Goal: Transaction & Acquisition: Subscribe to service/newsletter

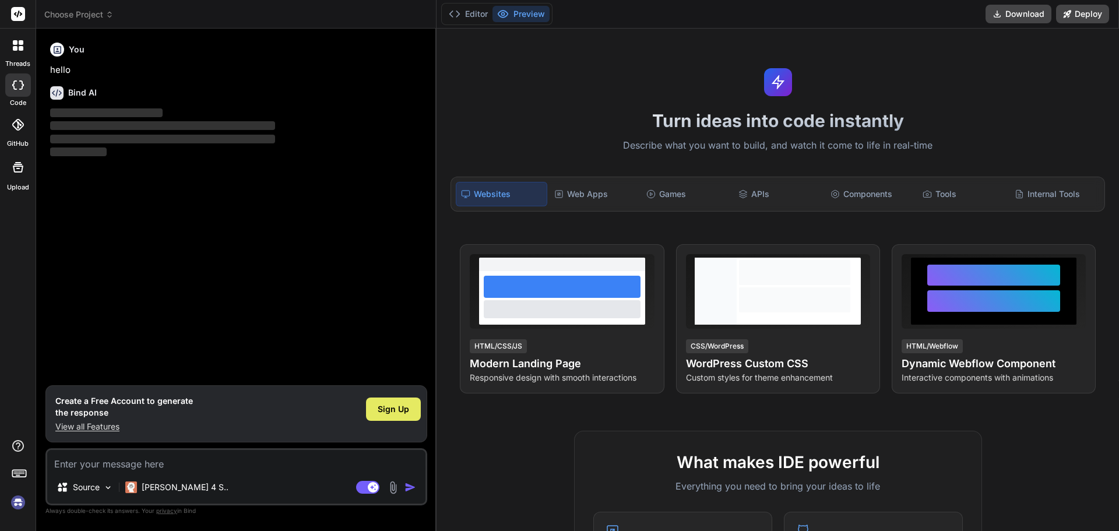
click at [403, 407] on span "Sign Up" at bounding box center [393, 409] width 31 height 12
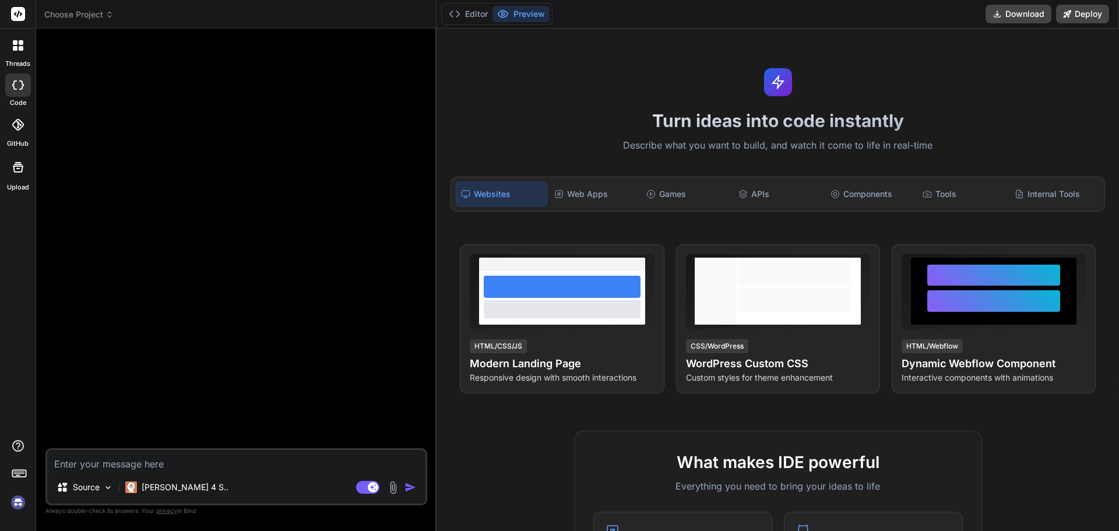
click at [17, 47] on icon at bounding box center [18, 45] width 10 height 10
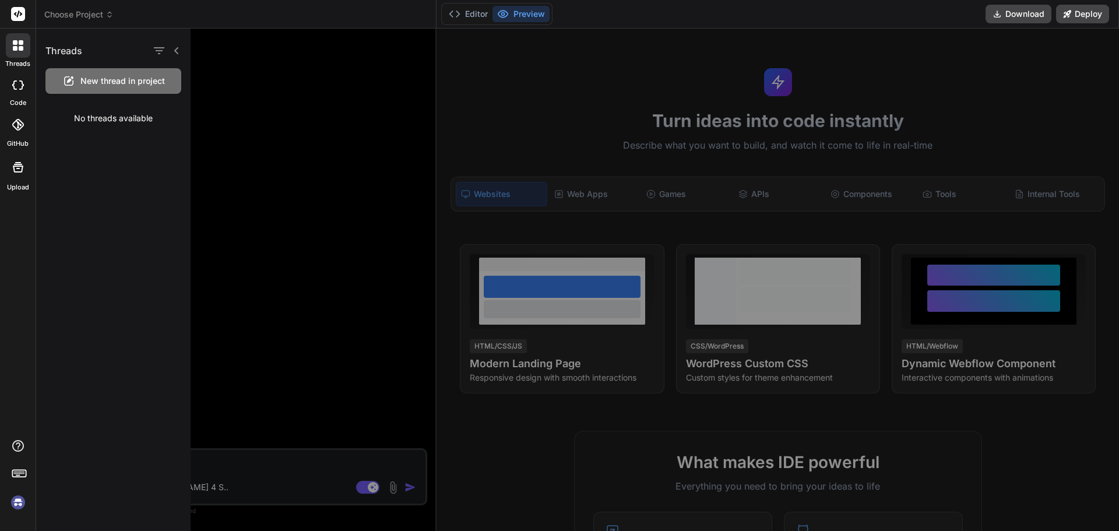
click at [19, 48] on icon at bounding box center [21, 48] width 5 height 5
click at [97, 15] on span "Choose Project" at bounding box center [78, 15] width 69 height 12
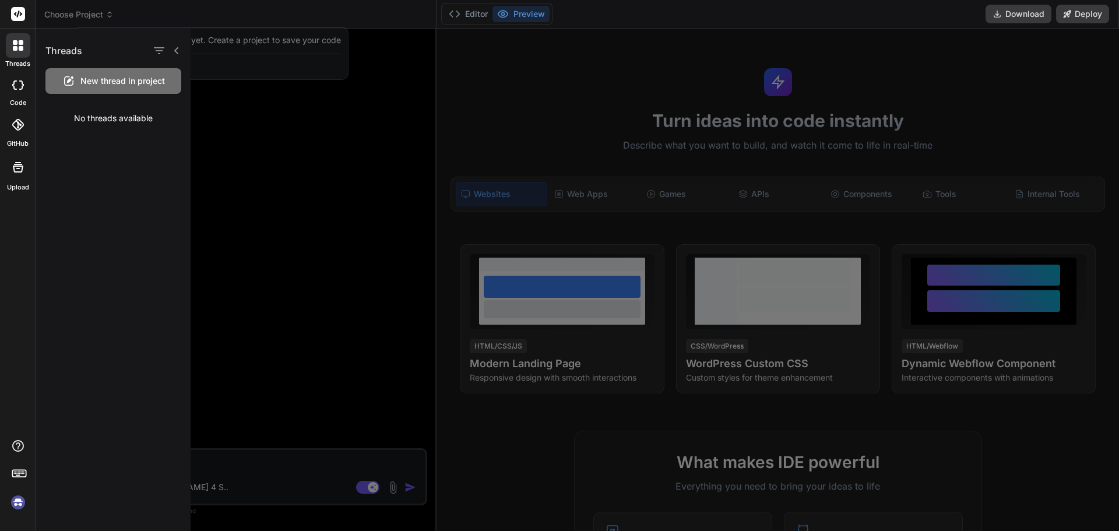
click at [101, 16] on div at bounding box center [559, 265] width 1119 height 531
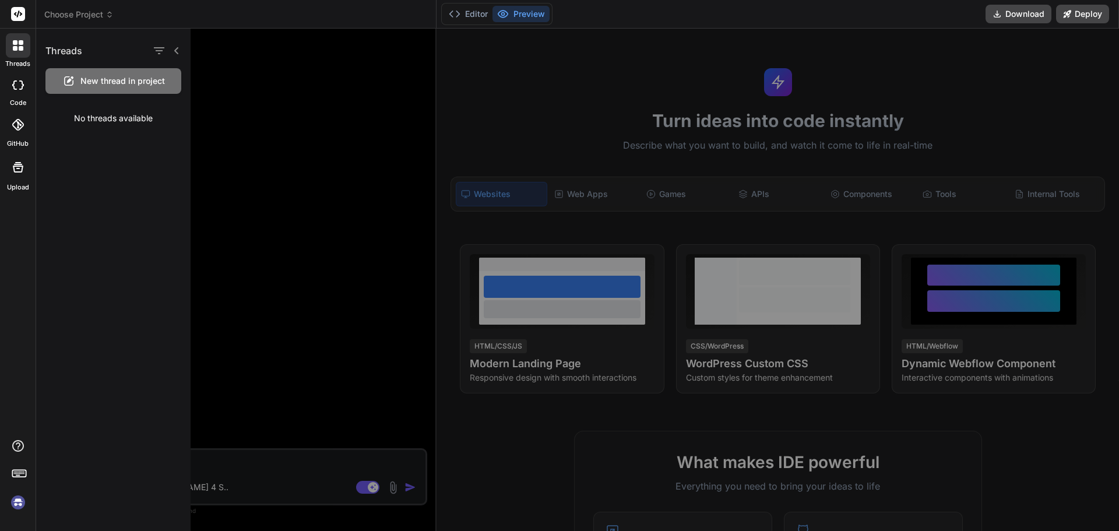
click at [174, 15] on div "Choose Project" at bounding box center [235, 15] width 383 height 12
click at [17, 503] on img at bounding box center [18, 502] width 20 height 20
click at [89, 148] on p "The website is already running! Here's how..." at bounding box center [117, 150] width 145 height 12
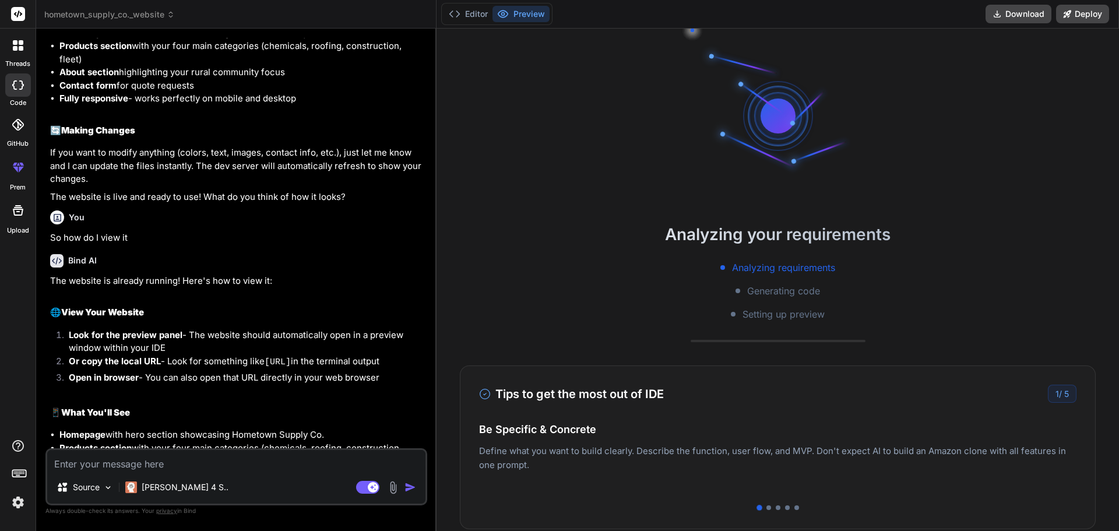
scroll to position [1552, 0]
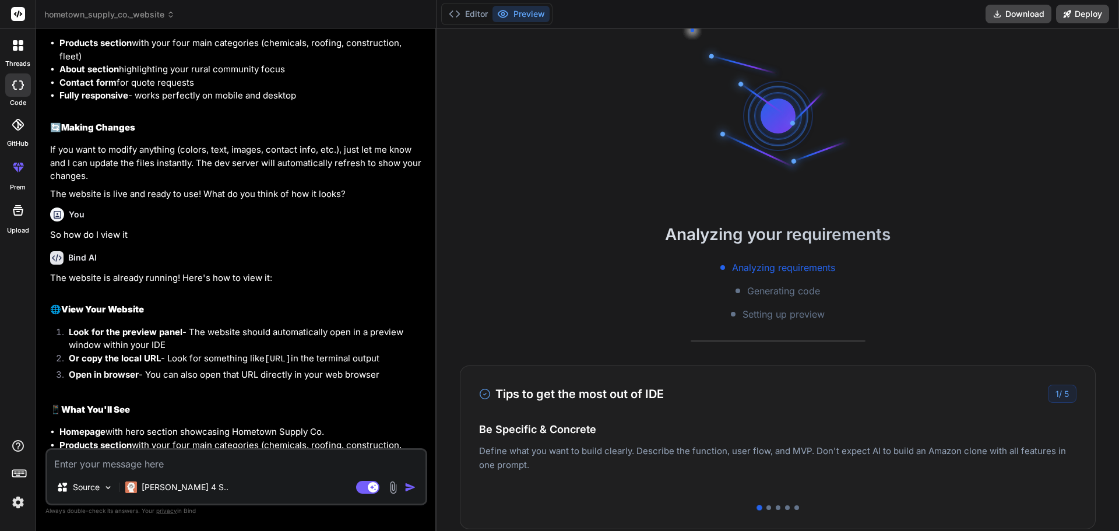
click at [514, 11] on button "Preview" at bounding box center [520, 14] width 57 height 16
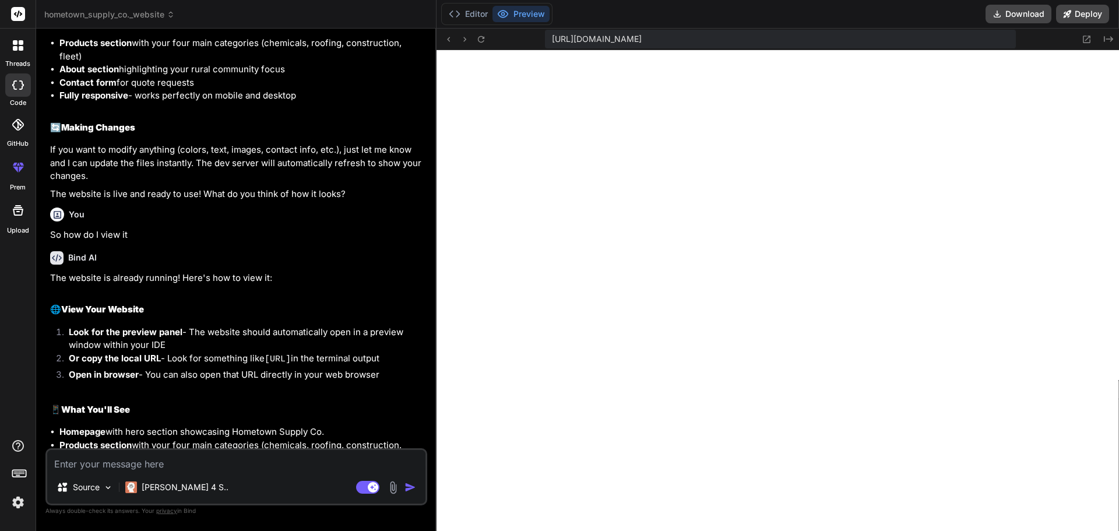
scroll to position [443, 0]
type textarea "x"
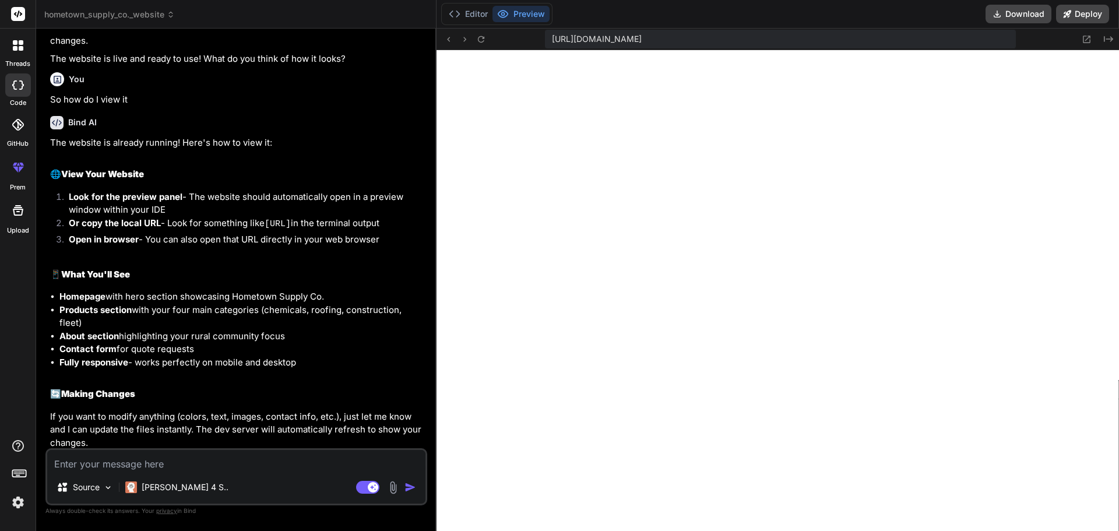
scroll to position [1728, 0]
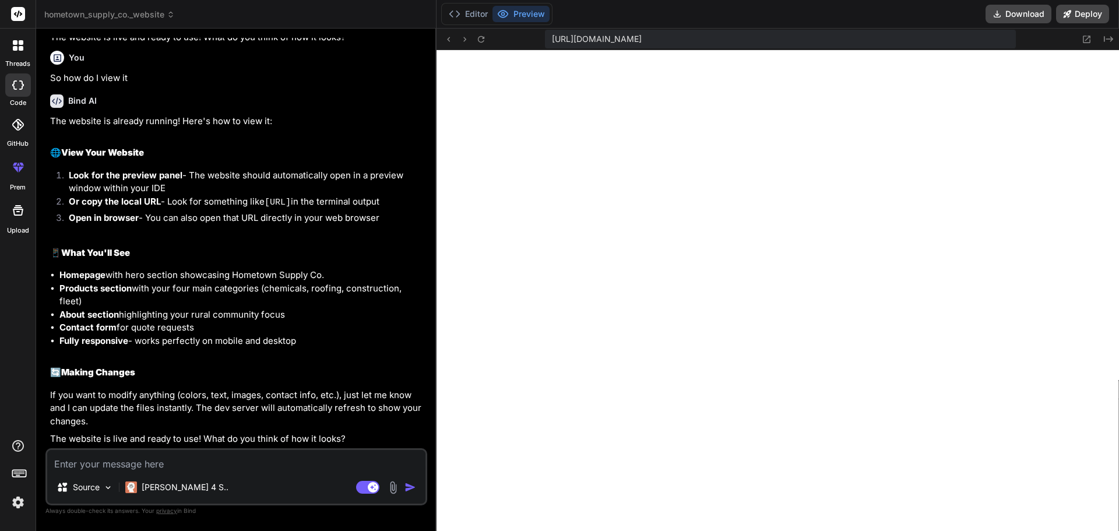
click at [147, 456] on textarea at bounding box center [236, 460] width 378 height 21
type textarea "L"
type textarea "x"
type textarea "Lo"
type textarea "x"
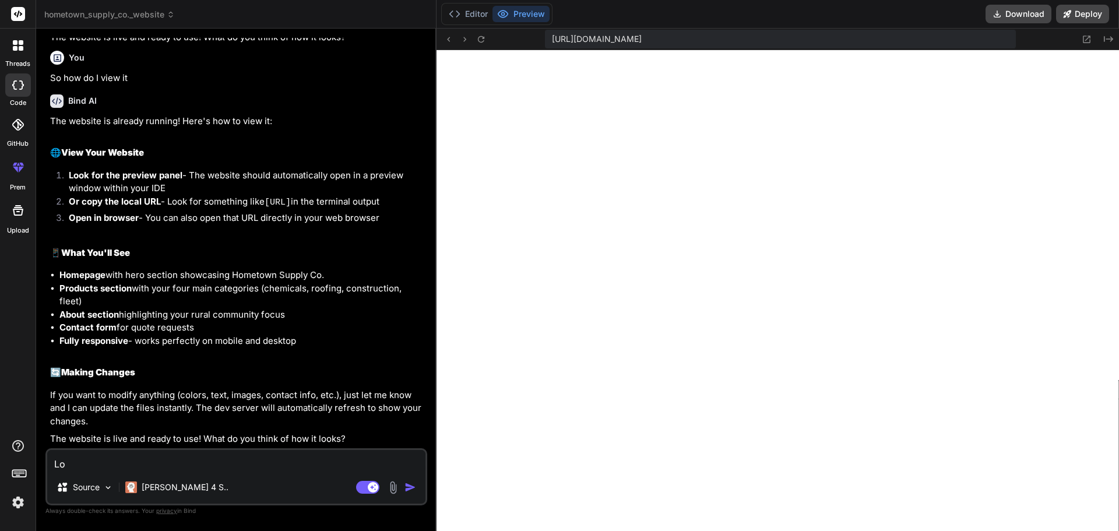
type textarea "Loo"
type textarea "x"
type textarea "Look"
type textarea "x"
type textarea "Looks"
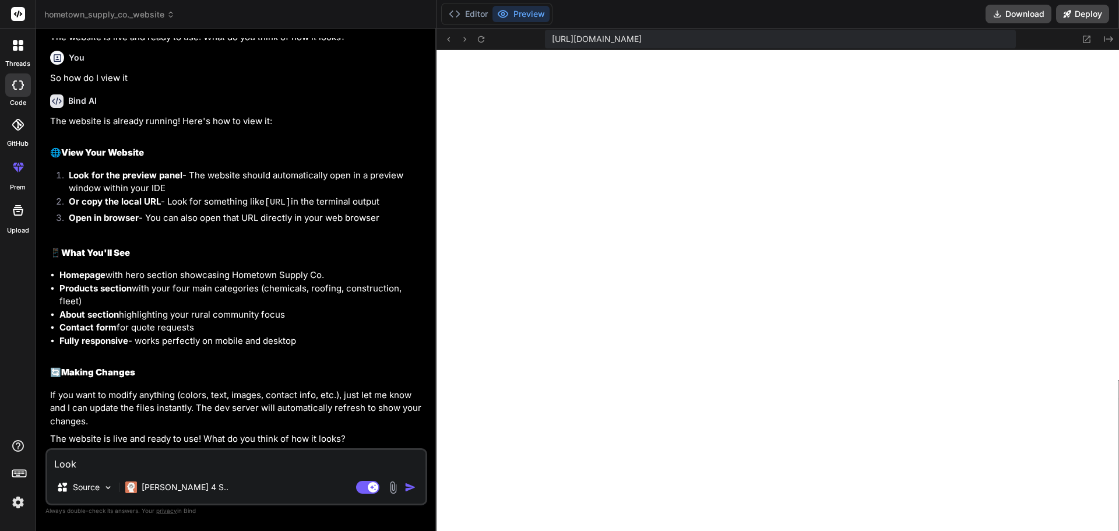
type textarea "x"
type textarea "Looks"
type textarea "x"
type textarea "Looks g"
type textarea "x"
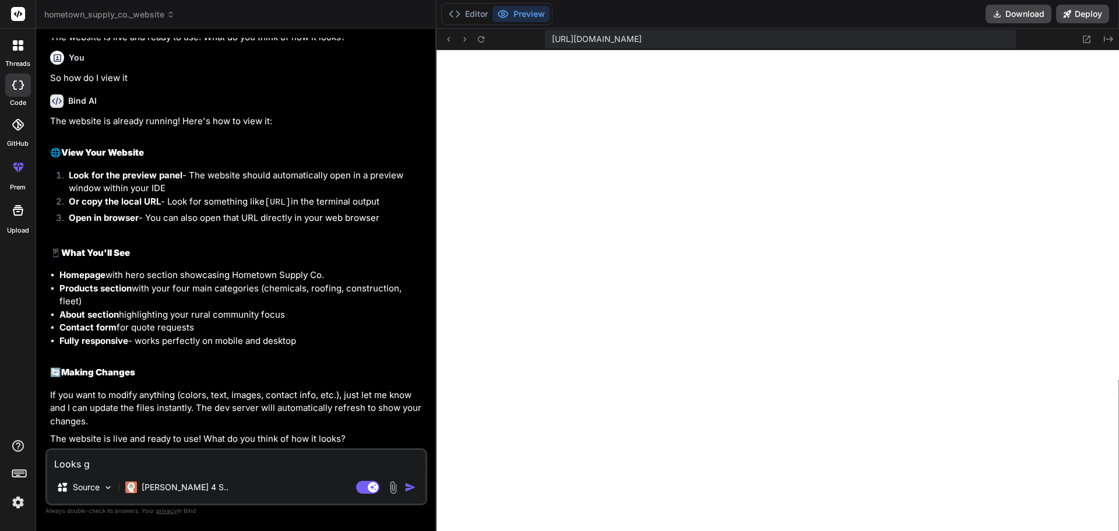
type textarea "Looks go"
type textarea "x"
type textarea "Looks goo"
type textarea "x"
type textarea "Looks good"
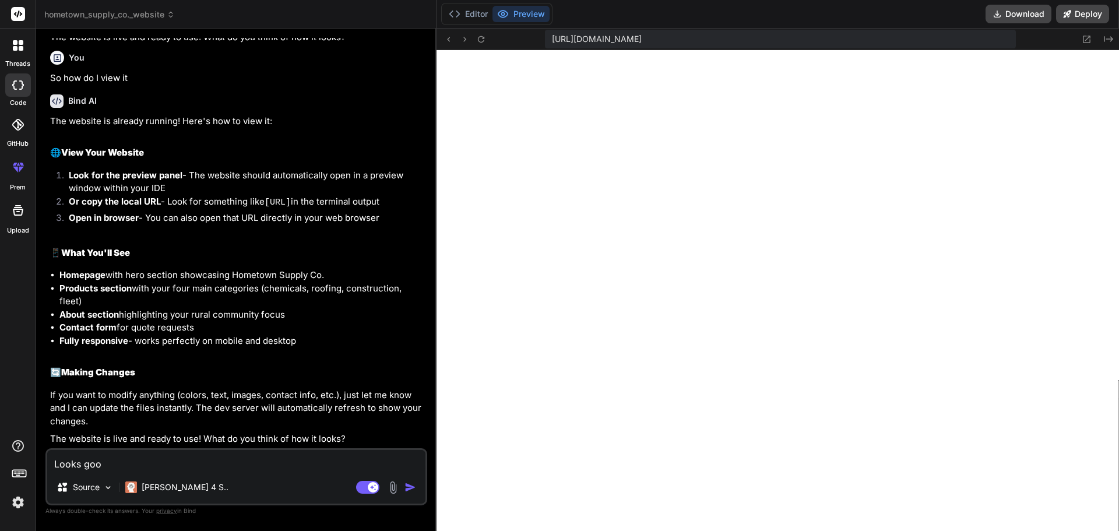
type textarea "x"
type textarea "Looks good"
type textarea "x"
type textarea "Looks good s"
type textarea "x"
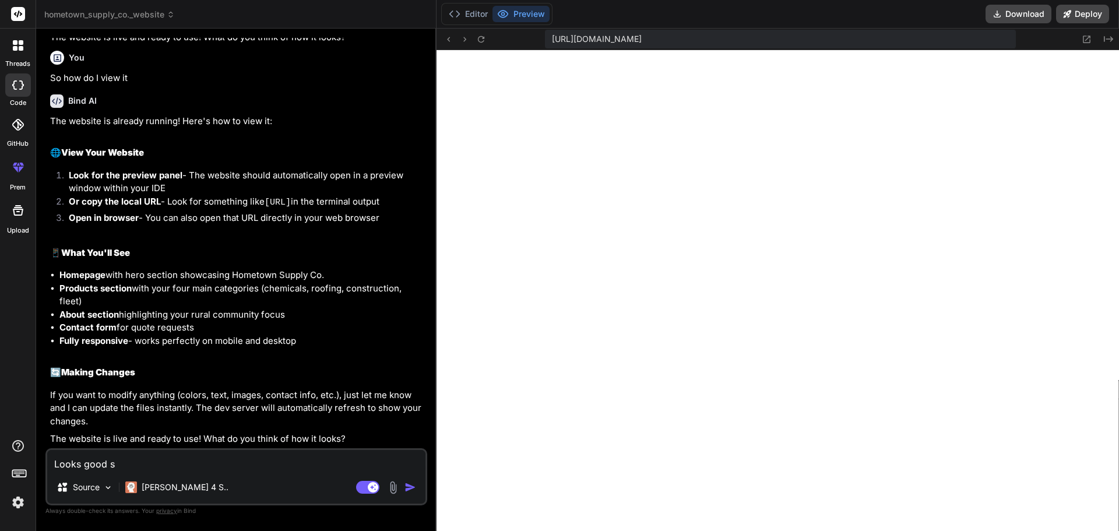
type textarea "Looks good so"
type textarea "x"
type textarea "Looks good so"
type textarea "x"
type textarea "Looks good so f"
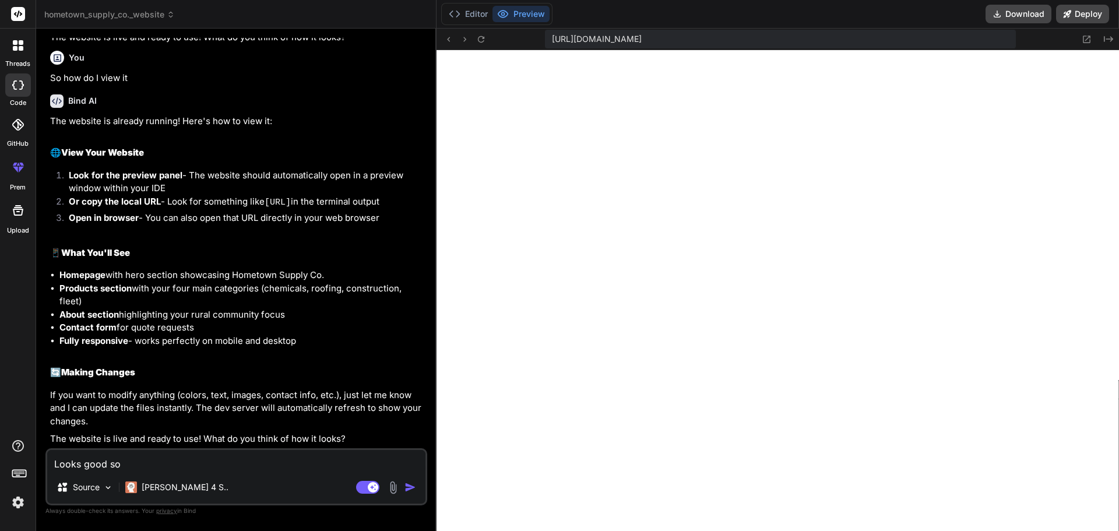
type textarea "x"
type textarea "Looks good so fa"
type textarea "x"
type textarea "Looks good so far"
type textarea "x"
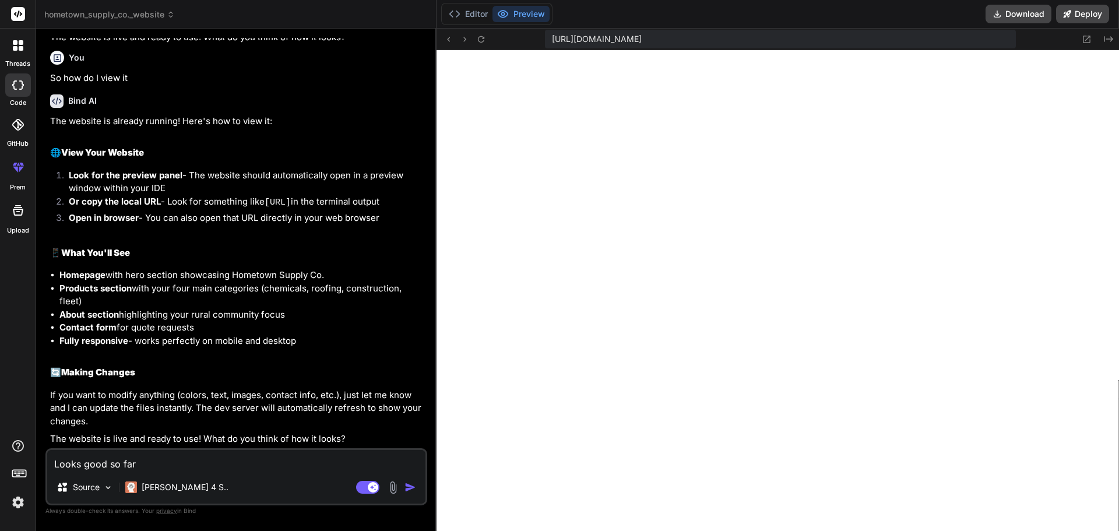
type textarea "Looks good so far."
type textarea "x"
type textarea "Looks good so far."
type textarea "x"
type textarea "Looks good so far. I"
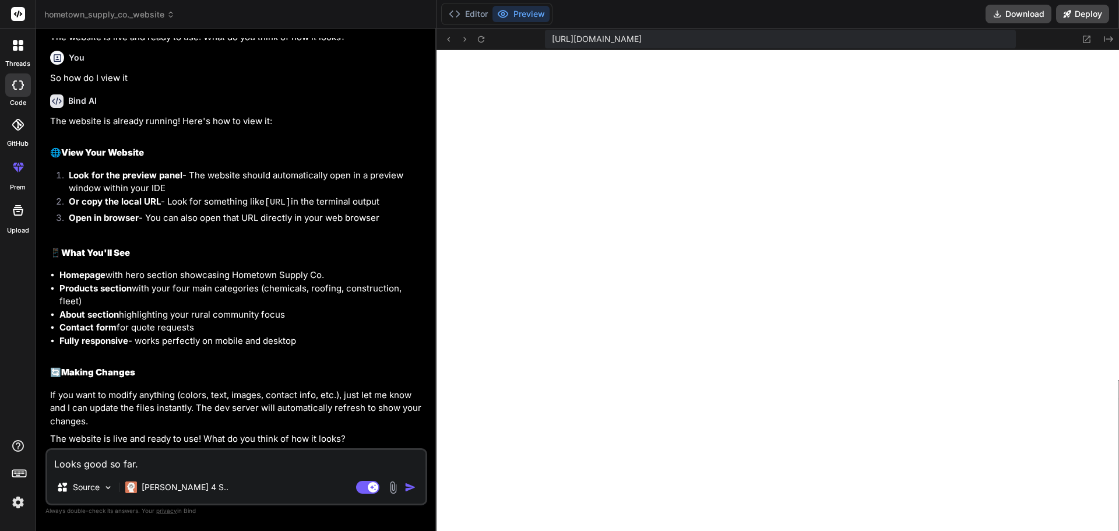
type textarea "x"
type textarea "Looks good so far."
type textarea "x"
type textarea "Looks good so far. C"
type textarea "x"
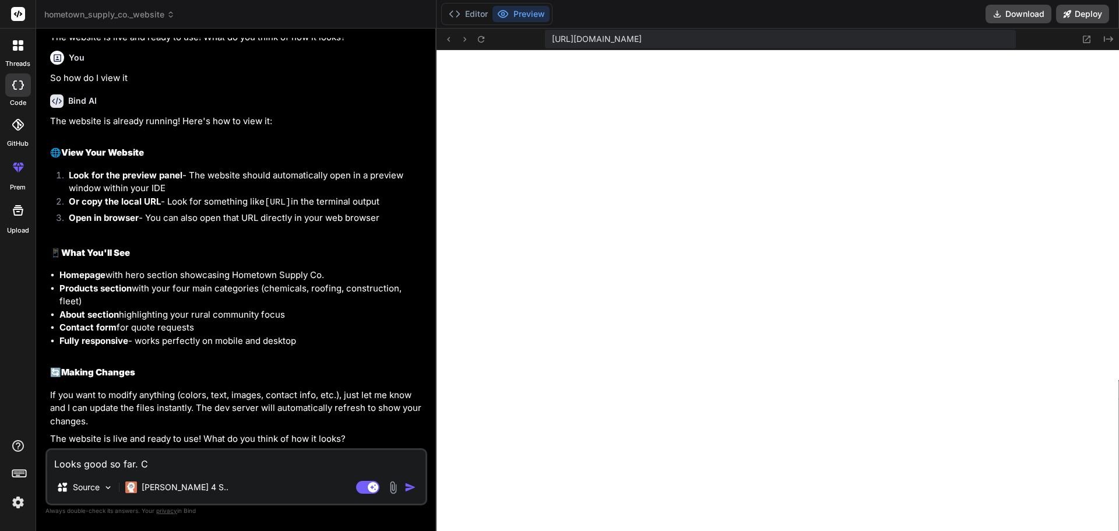
type textarea "Looks good so far. Ca"
type textarea "x"
type textarea "Looks good so far. Can"
type textarea "x"
type textarea "Looks good so far. Can"
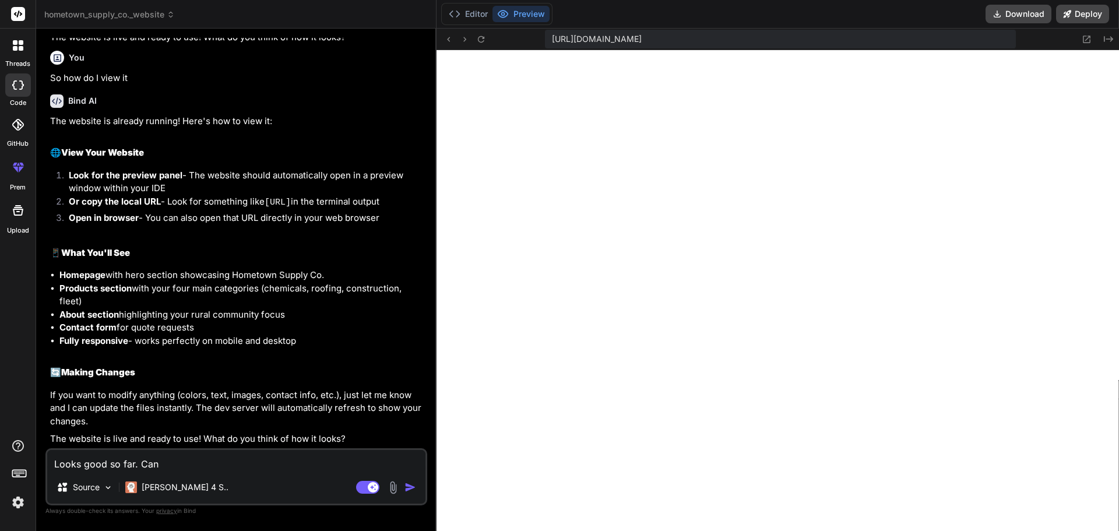
type textarea "x"
type textarea "Looks good so far. Can w"
type textarea "x"
type textarea "Looks good so far. Can we"
type textarea "x"
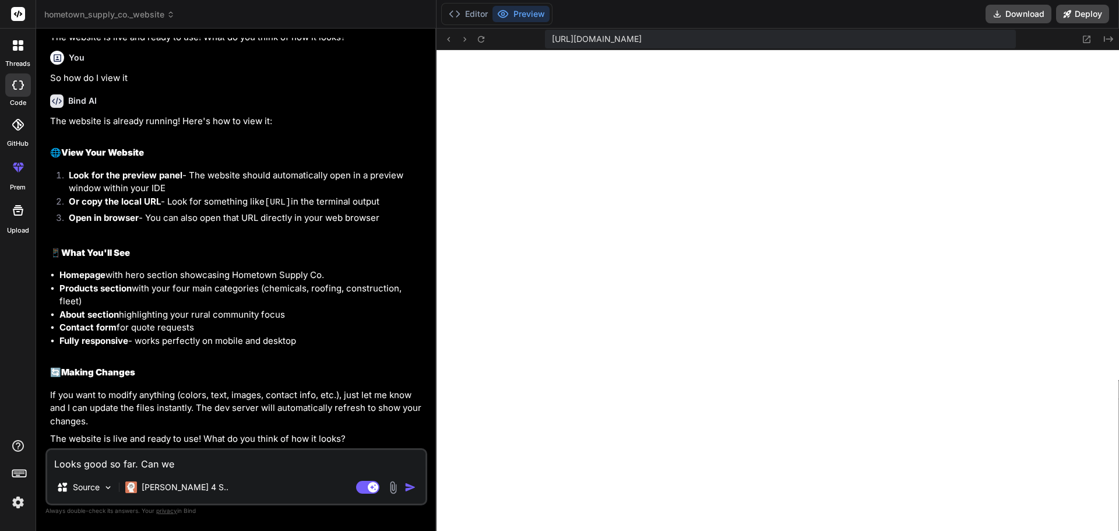
type textarea "Looks good so far. Can we"
type textarea "x"
type textarea "Looks good so far. Can we m"
type textarea "x"
type textarea "Looks good so far. Can we ma"
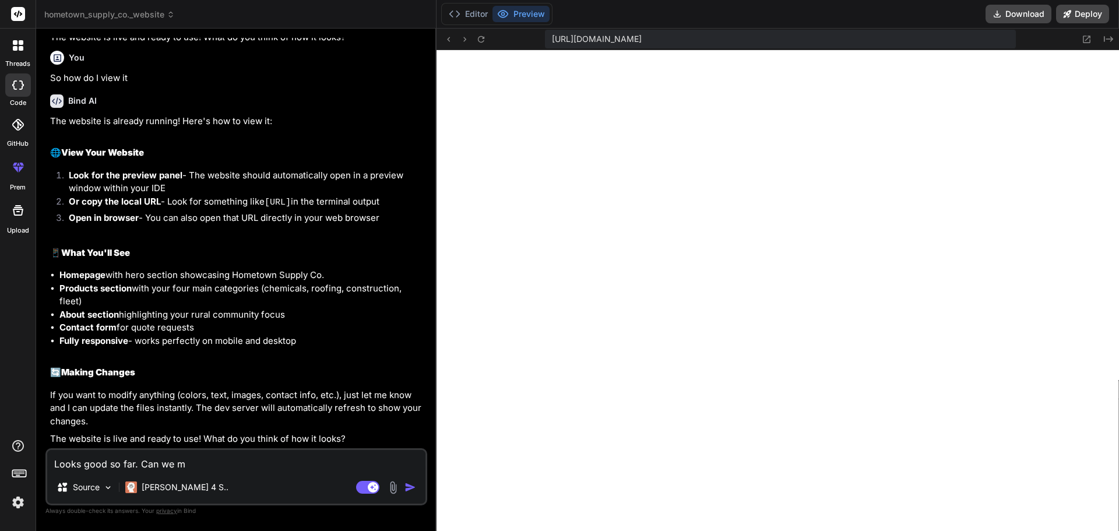
type textarea "x"
type textarea "Looks good so far. Can we mak"
type textarea "x"
type textarea "Looks good so far. Can we make"
type textarea "x"
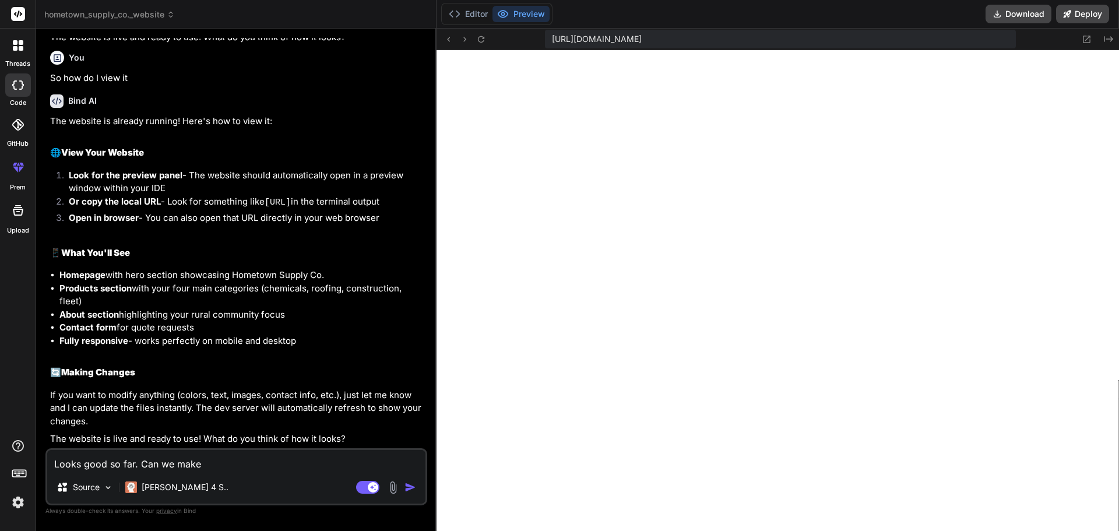
type textarea "Looks good so far. Can we make"
type textarea "x"
type textarea "Looks good so far. Can we make i"
type textarea "x"
type textarea "Looks good so far. Can we make it"
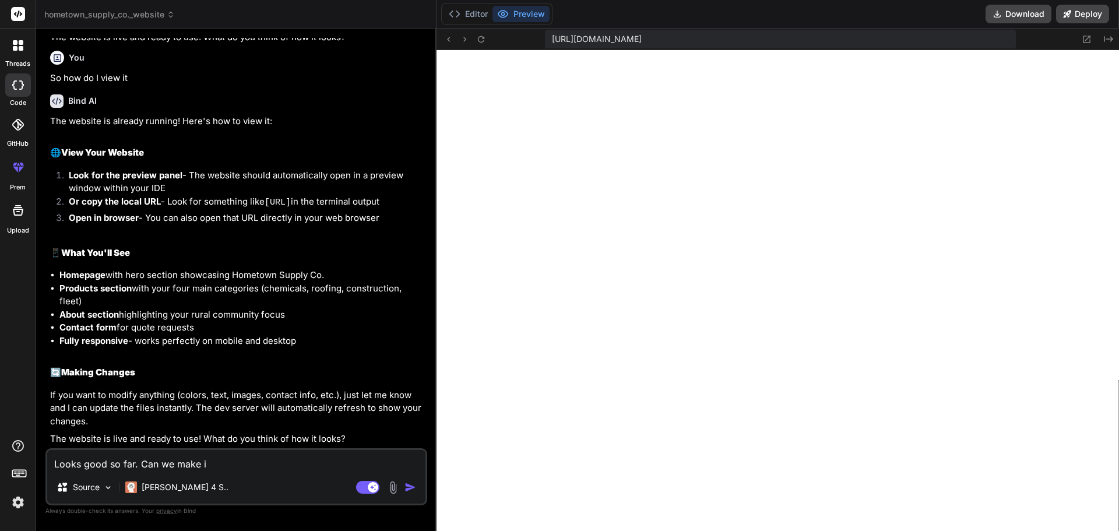
type textarea "x"
type textarea "Looks good so far. Can we make it"
type textarea "x"
type textarea "Looks good so far. Can we make it l"
type textarea "x"
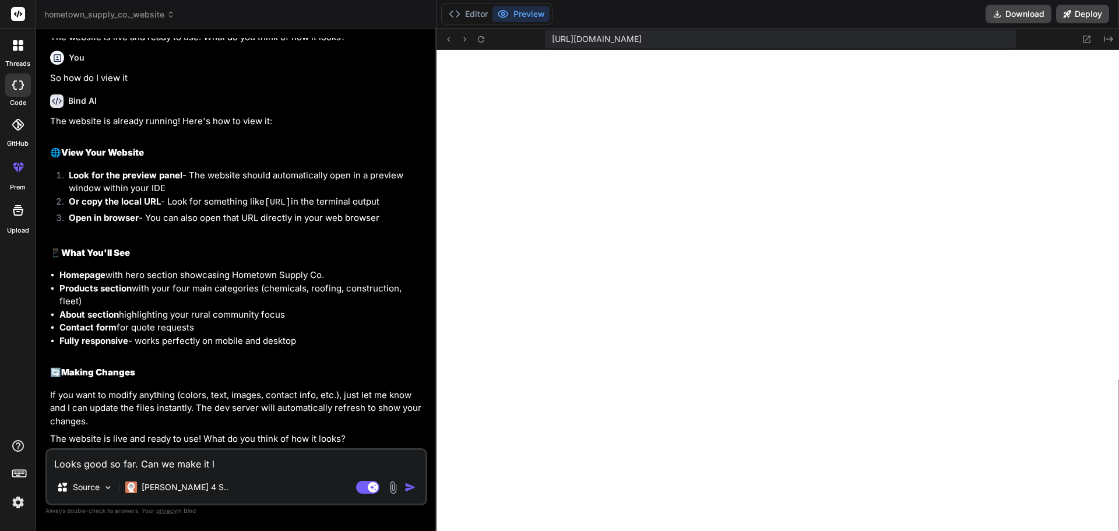
type textarea "Looks good so far. Can we make it lo"
type textarea "x"
type textarea "Looks good so far. Can we make it loo"
type textarea "x"
type textarea "Looks good so far. Can we make it look"
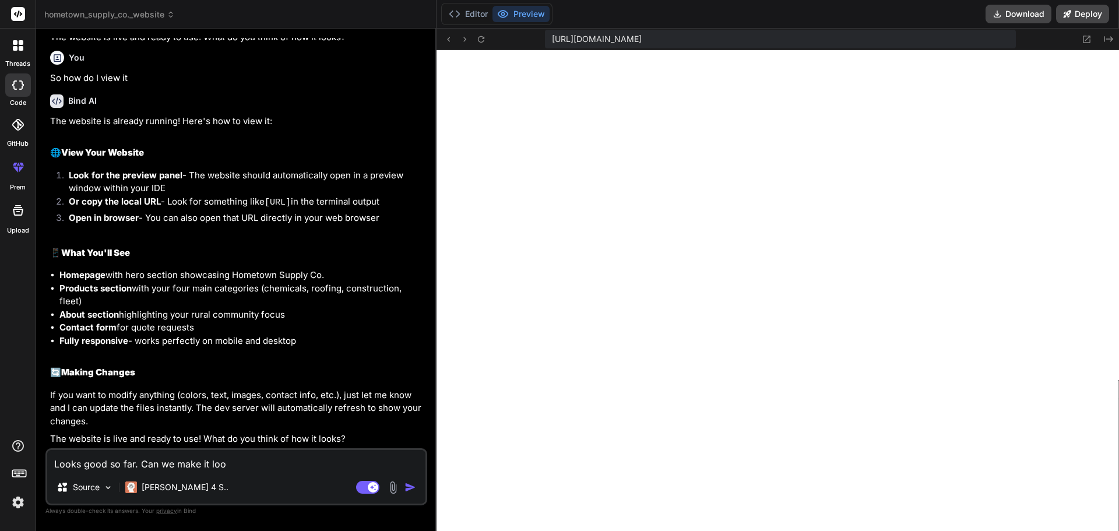
type textarea "x"
type textarea "Looks good so far. Can we make it look"
type textarea "x"
type textarea "Looks good so far. Can we make it look a"
type textarea "x"
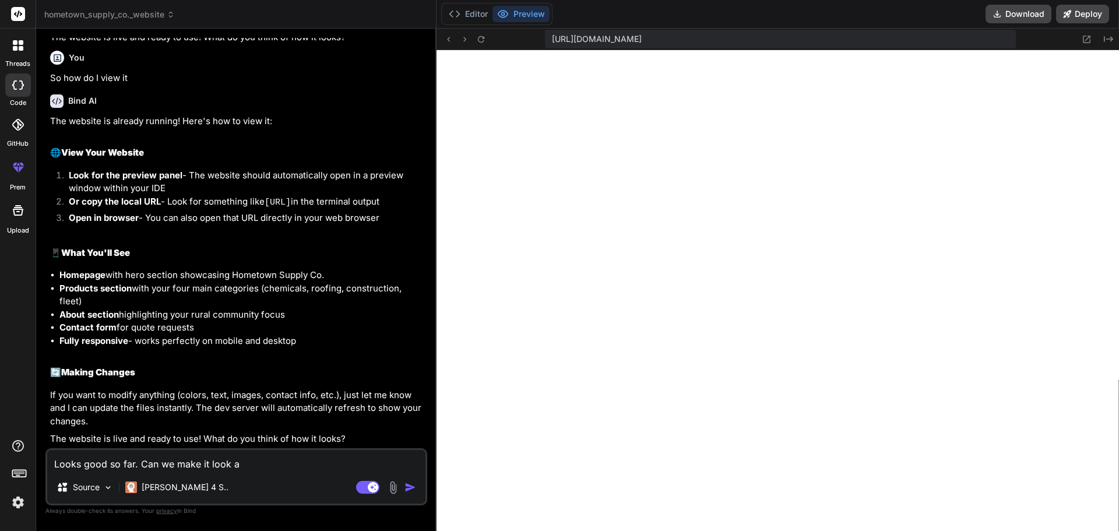
type textarea "Looks good so far. Can we make it look a"
type textarea "x"
type textarea "Looks good so far. Can we make it look a l"
type textarea "x"
type textarea "Looks good so far. Can we make it look a li"
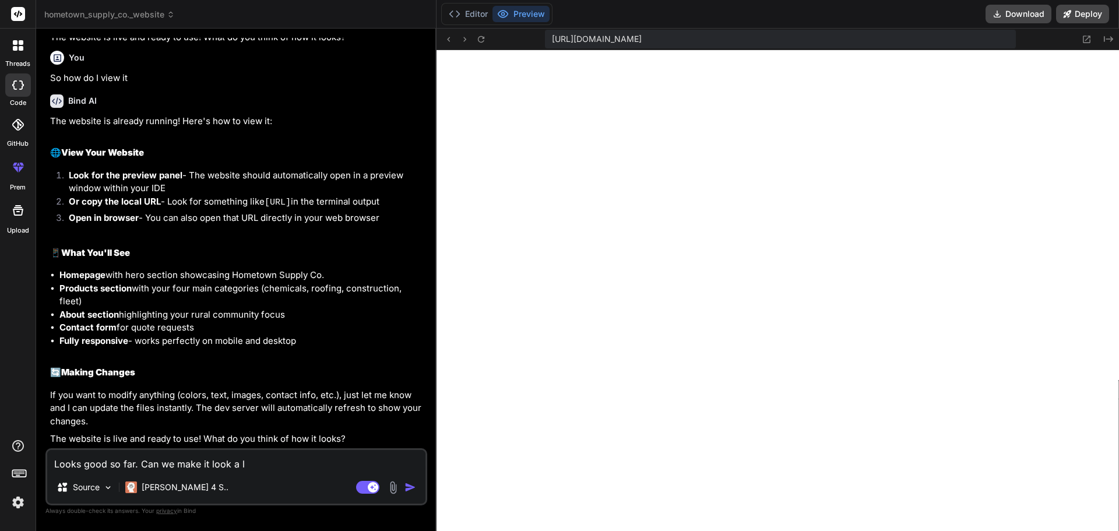
type textarea "x"
type textarea "Looks good so far. Can we make it look a lit"
type textarea "x"
type textarea "Looks good so far. Can we make it look a litt"
type textarea "x"
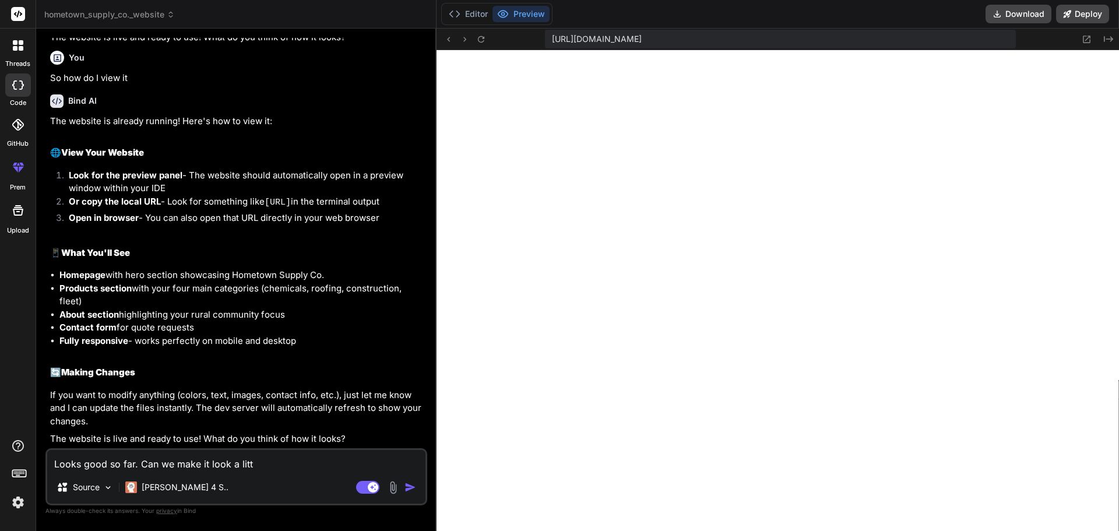
type textarea "Looks good so far. Can we make it look a littl"
type textarea "x"
type textarea "Looks good so far. Can we make it look a little"
type textarea "x"
type textarea "Looks good so far. Can we make it look a little"
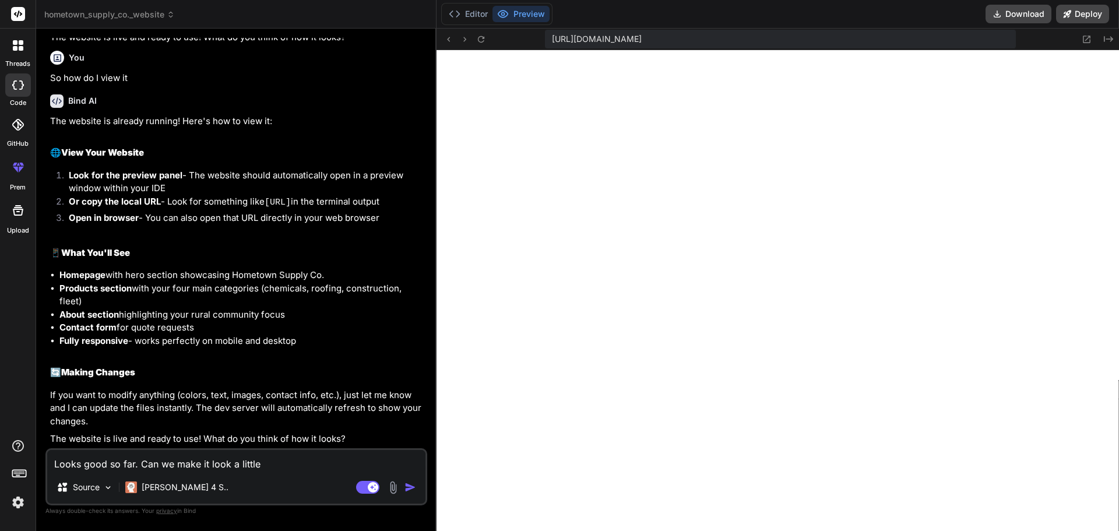
type textarea "x"
type textarea "Looks good so far. Can we make it look a little m"
type textarea "x"
type textarea "Looks good so far. Can we make it look a little mo"
type textarea "x"
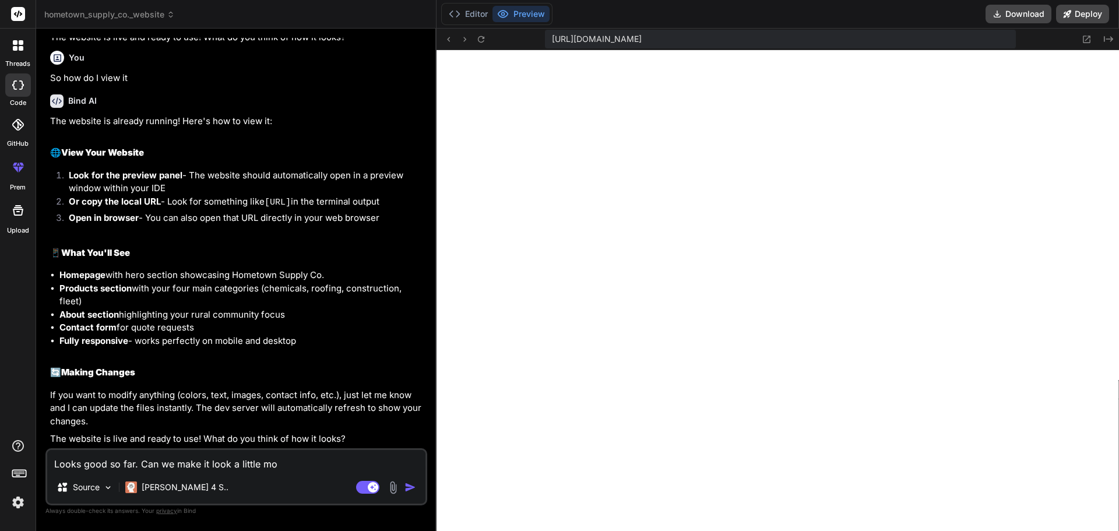
type textarea "Looks good so far. Can we make it look a little mor"
type textarea "x"
type textarea "Looks good so far. Can we make it look a little more"
type textarea "x"
type textarea "Looks good so far. Can we make it look a little more"
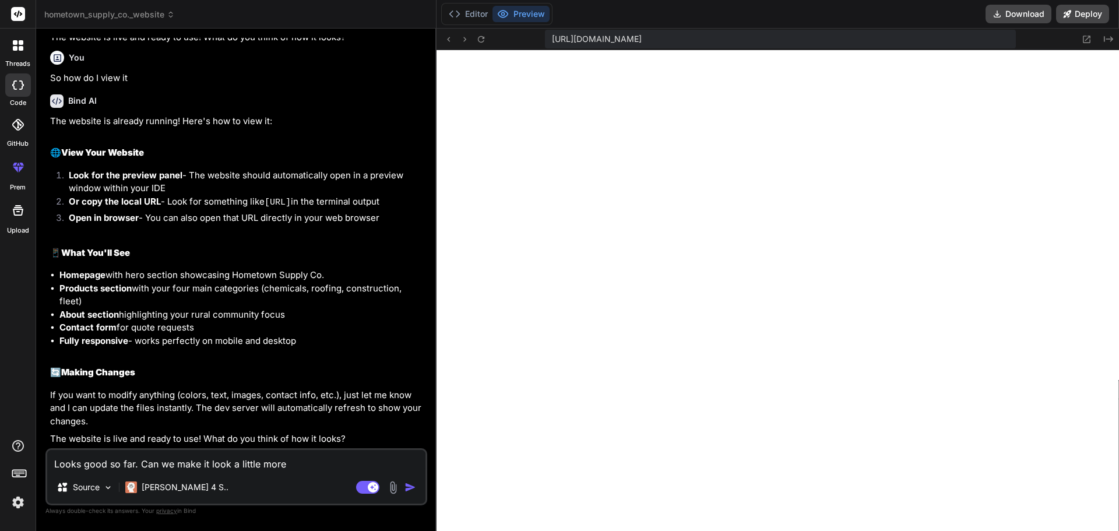
type textarea "x"
type textarea "Looks good so far. Can we make it look a little more t"
type textarea "x"
type textarea "Looks good so far. Can we make it look a little more to"
type textarea "x"
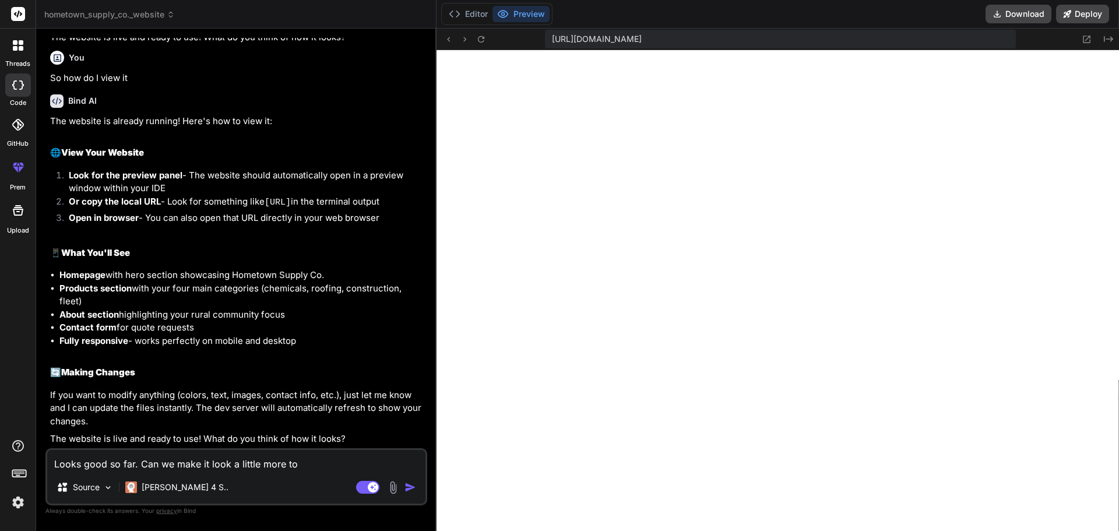
type textarea "Looks good so far. Can we make it look a little more tou"
type textarea "x"
type textarea "Looks good so far. Can we make it look a little more toug"
type textarea "x"
type textarea "Looks good so far. Can we make it look a little more tough"
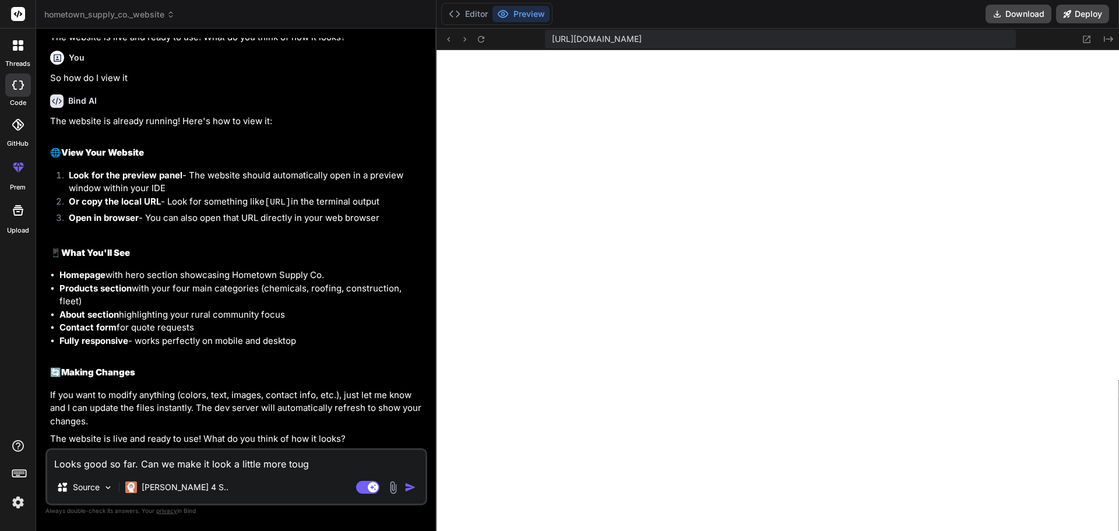
type textarea "x"
type textarea "Looks good so far. Can we make it look a little more tough"
type textarea "x"
type textarea "Looks good so far. Can we make it look a little more tough a"
type textarea "x"
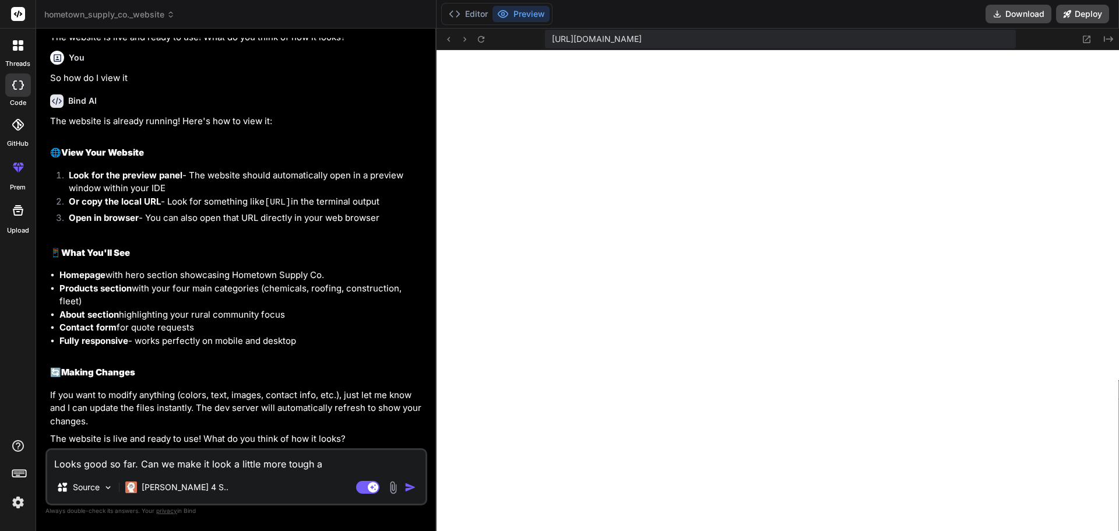
type textarea "Looks good so far. Can we make it look a little more tough an"
type textarea "x"
type textarea "Looks good so far. Can we make it look a little more tough and"
type textarea "x"
type textarea "Looks good so far. Can we make it look a little more tough and"
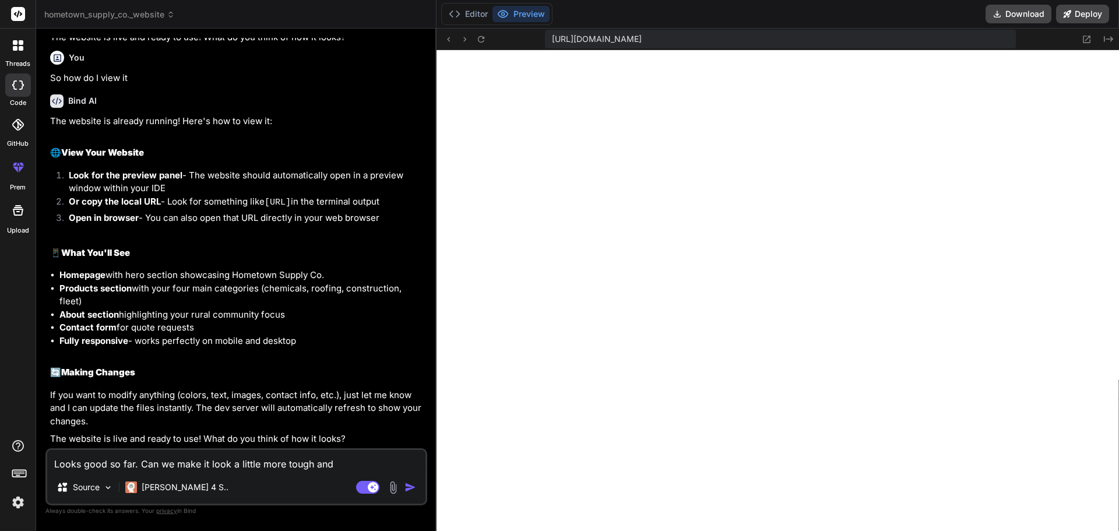
type textarea "x"
type textarea "Looks good so far. Can we make it look a little more tough and r"
type textarea "x"
type textarea "Looks good so far. Can we make it look a little more tough and ru"
type textarea "x"
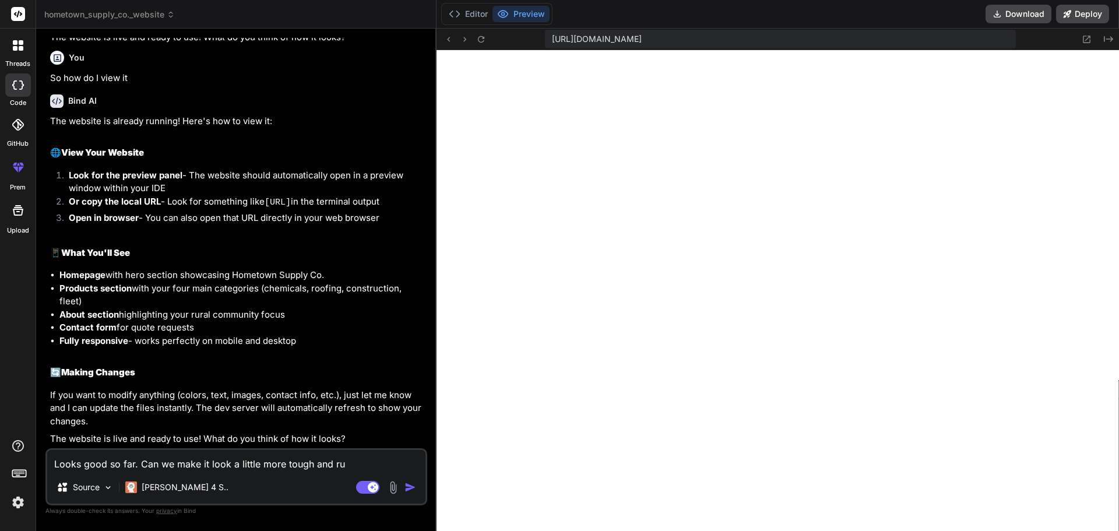
type textarea "Looks good so far. Can we make it look a little more tough and rug"
type textarea "x"
type textarea "Looks good so far. Can we make it look a little more tough and rugg"
type textarea "x"
type textarea "Looks good so far. Can we make it look a little more tough and rugge"
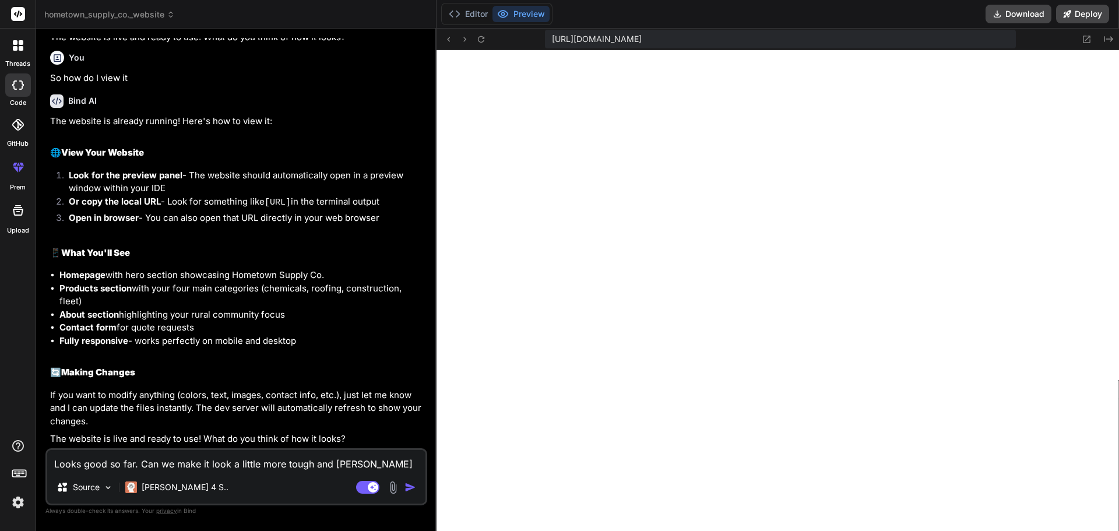
type textarea "x"
type textarea "Looks good so far. Can we make it look a little more tough and rugged"
type textarea "x"
type textarea "Looks good so far. Can we make it look a little more tough and rugged."
type textarea "x"
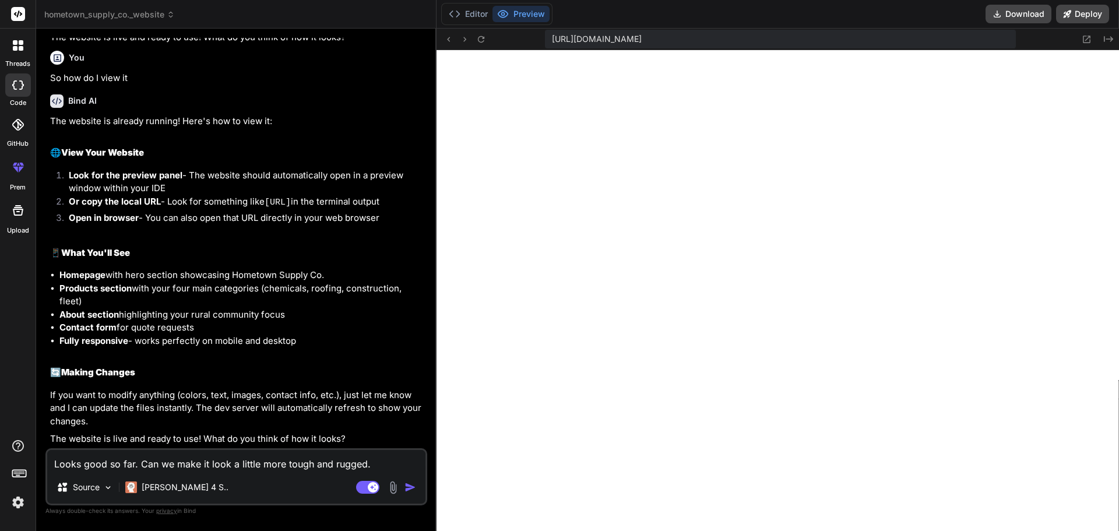
type textarea "Looks good so far. Can we make it look a little more tough and rugged."
type textarea "x"
type textarea "Looks good so far. Can we make it look a little more tough and rugged. S"
type textarea "x"
type textarea "Looks good so far. Can we make it look a little more tough and rugged. So"
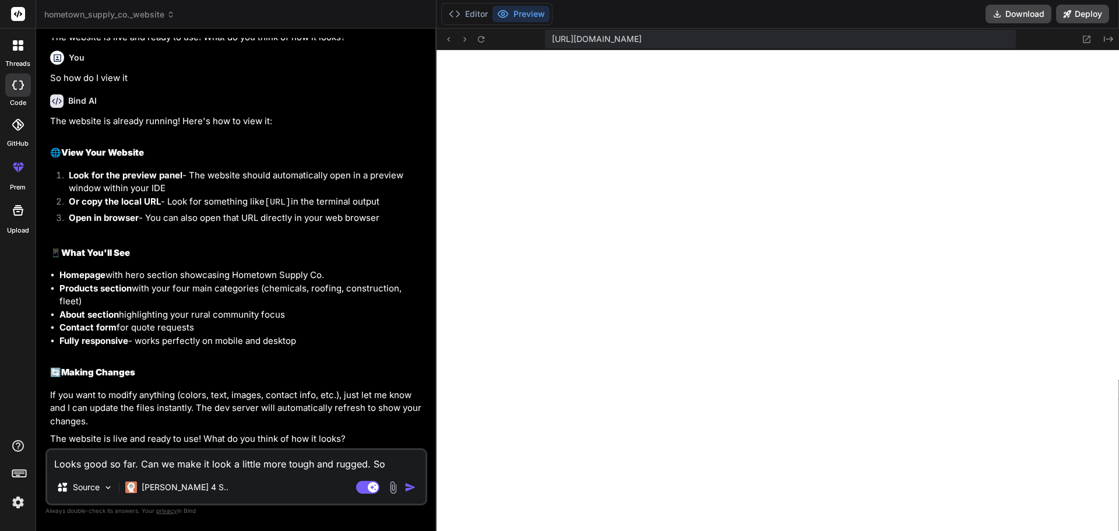
type textarea "x"
type textarea "Looks good so far. Can we make it look a little more tough and rugged. Som"
type textarea "x"
type textarea "Looks good so far. Can we make it look a little more tough and rugged. Some"
type textarea "x"
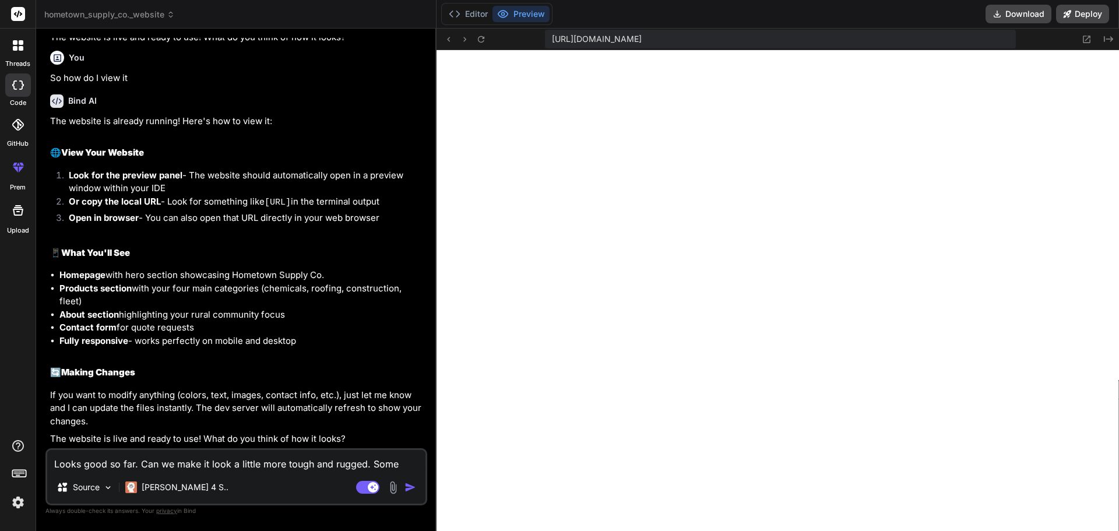
type textarea "Looks good so far. Can we make it look a little more tough and rugged. Somet"
type textarea "x"
type textarea "Looks good so far. Can we make it look a little more tough and rugged. Someth"
type textarea "x"
type textarea "Looks good so far. Can we make it look a little more tough and rugged. Somethi"
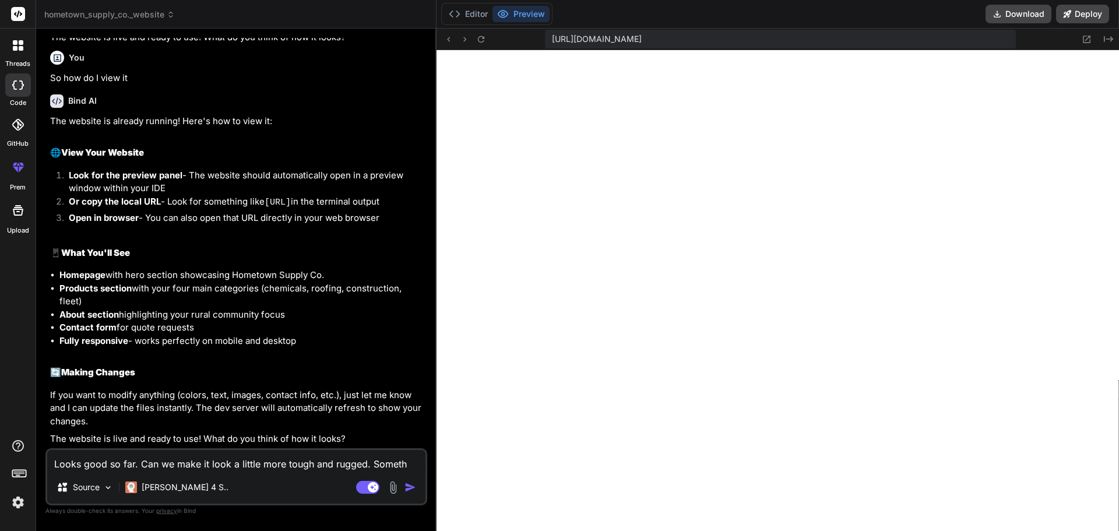
type textarea "x"
type textarea "Looks good so far. Can we make it look a little more tough and rugged. Somethin"
type textarea "x"
type textarea "Looks good so far. Can we make it look a little more tough and rugged. Something"
type textarea "x"
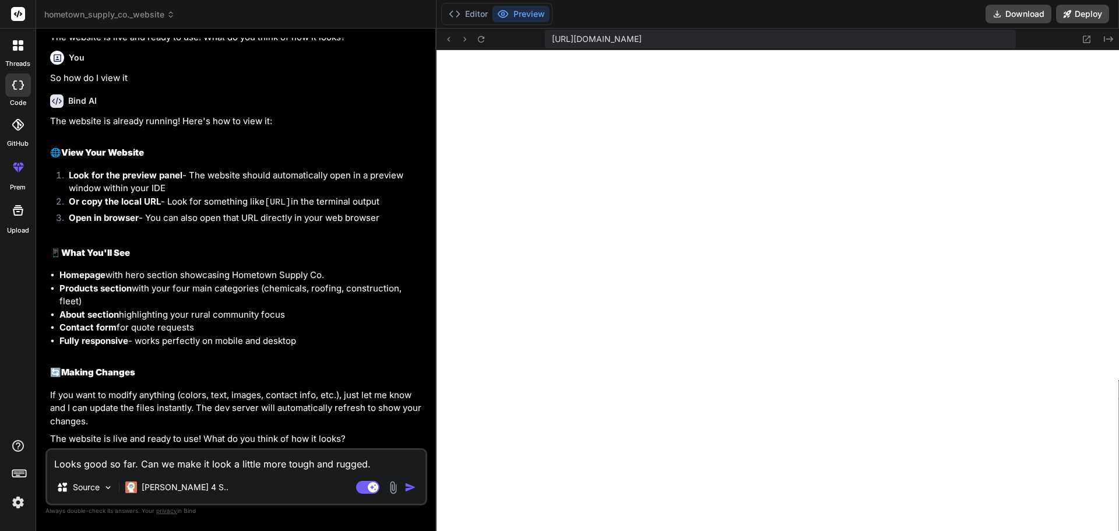
type textarea "Looks good so far. Can we make it look a little more tough and rugged. Something"
type textarea "x"
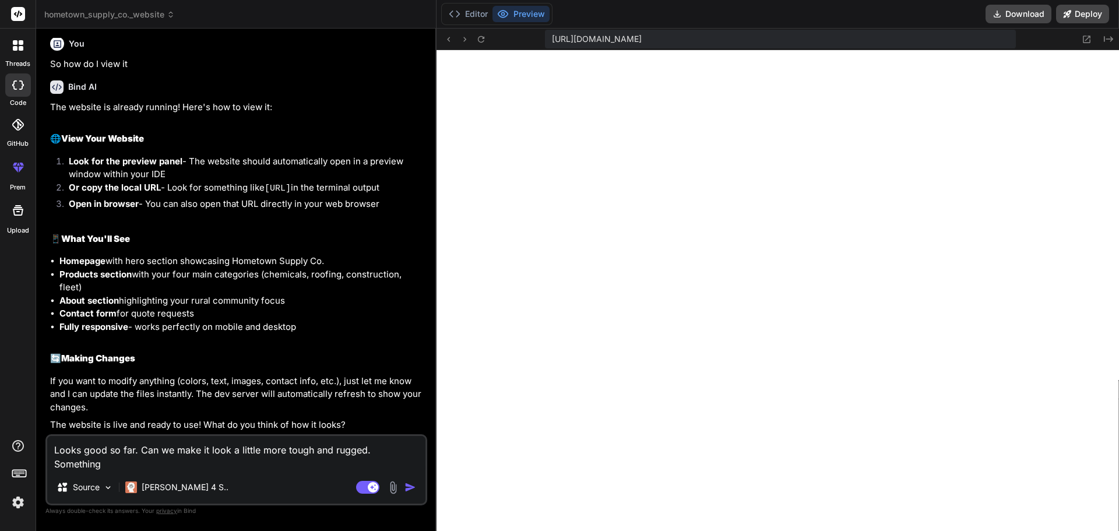
type textarea "Looks good so far. Can we make it look a little more tough and rugged. Somethin…"
type textarea "x"
type textarea "Looks good so far. Can we make it look a little more tough and rugged. Somethin…"
type textarea "x"
type textarea "Looks good so far. Can we make it look a little more tough and rugged. Somethin…"
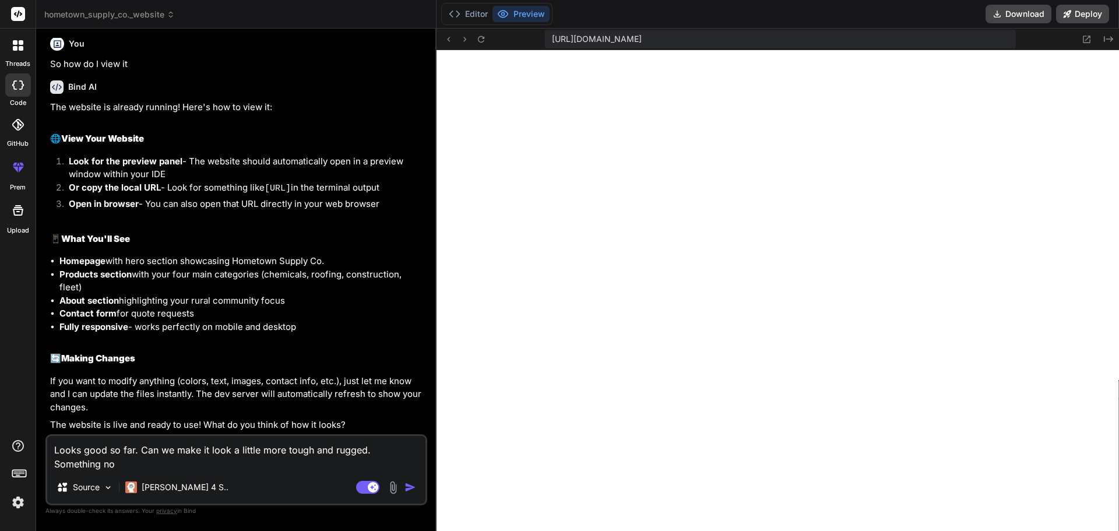
type textarea "x"
type textarea "Looks good so far. Can we make it look a little more tough and rugged. Somethin…"
type textarea "x"
type textarea "Looks good so far. Can we make it look a little more tough and rugged. Somethin…"
type textarea "x"
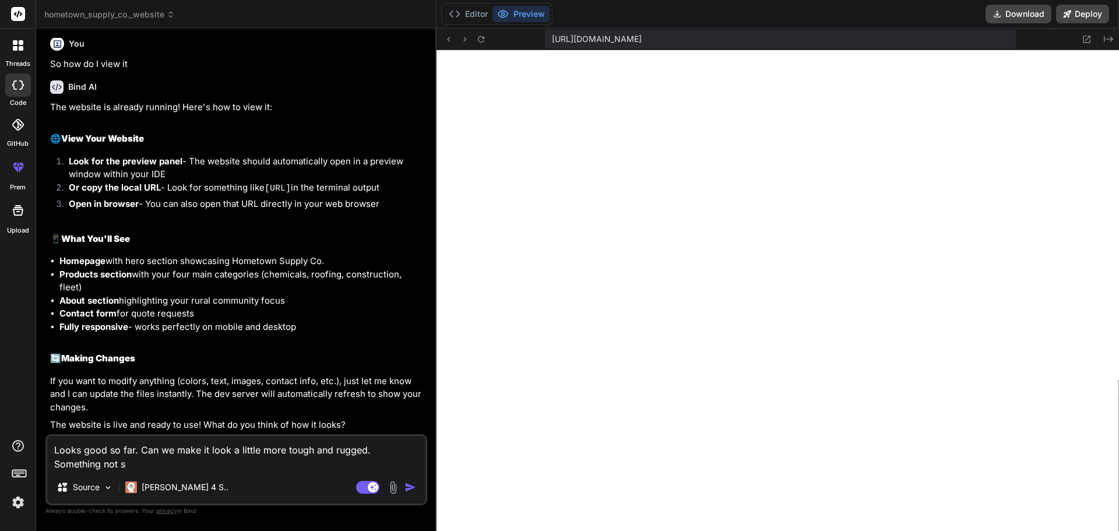
type textarea "Looks good so far. Can we make it look a little more tough and rugged. Somethin…"
type textarea "x"
type textarea "Looks good so far. Can we make it look a little more tough and rugged. Somethin…"
type textarea "x"
type textarea "Looks good so far. Can we make it look a little more tough and rugged. Somethin…"
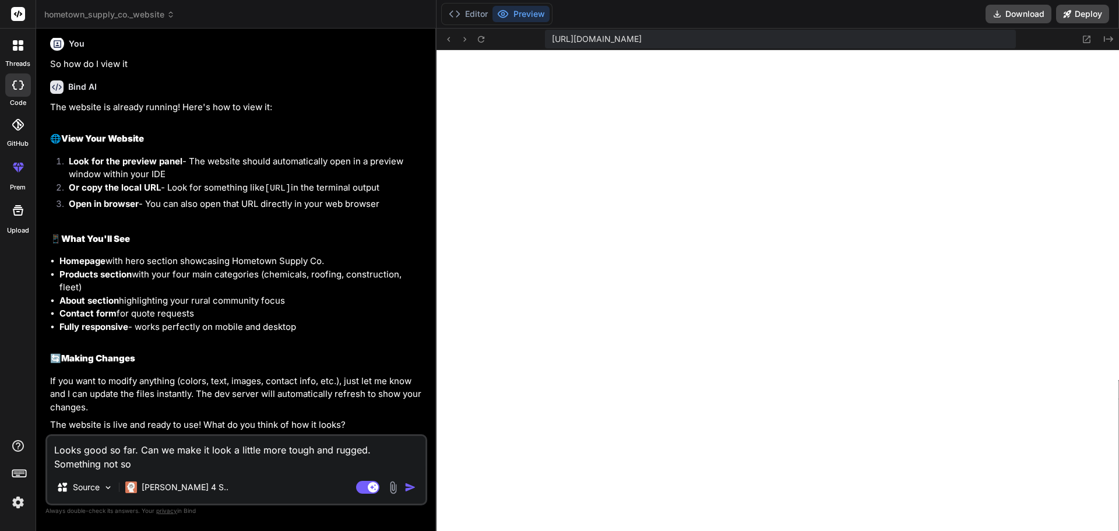
type textarea "x"
type textarea "Looks good so far. Can we make it look a little more tough and rugged. Somethin…"
type textarea "x"
type textarea "Looks good so far. Can we make it look a little more tough and rugged. Somethin…"
type textarea "x"
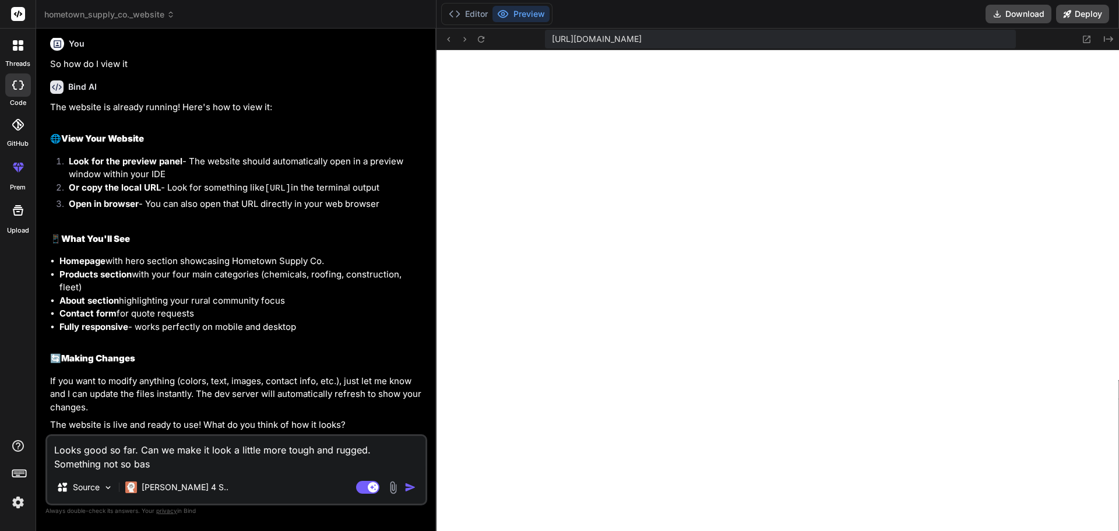
type textarea "Looks good so far. Can we make it look a little more tough and rugged. Somethin…"
type textarea "x"
type textarea "Looks good so far. Can we make it look a little more tough and rugged. Somethin…"
type textarea "x"
type textarea "Looks good so far. Can we make it look a little more tough and rugged. Somethin…"
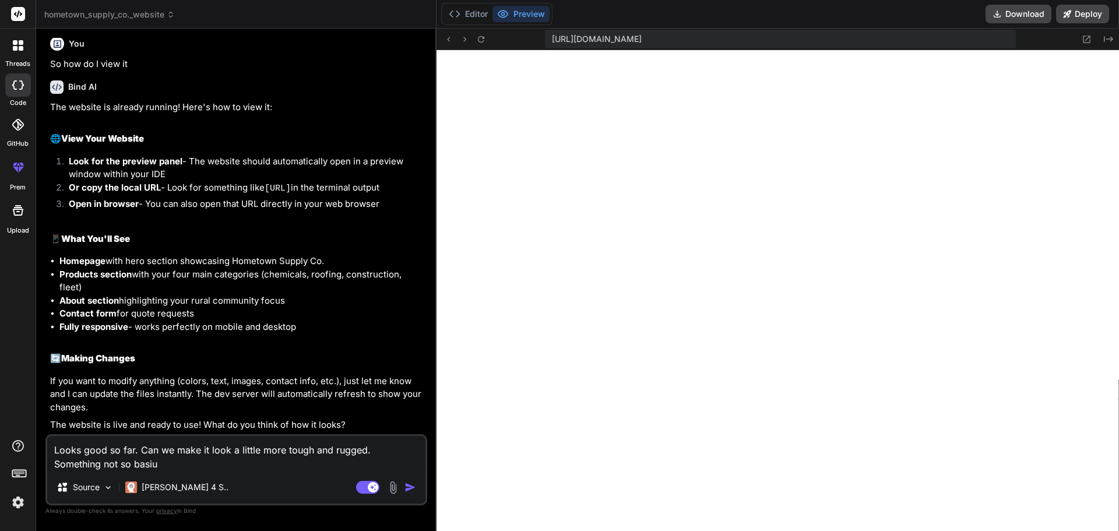
type textarea "x"
type textarea "Looks good so far. Can we make it look a little more tough and rugged. Somethin…"
type textarea "x"
type textarea "Looks good so far. Can we make it look a little more tough and rugged. Somethin…"
type textarea "x"
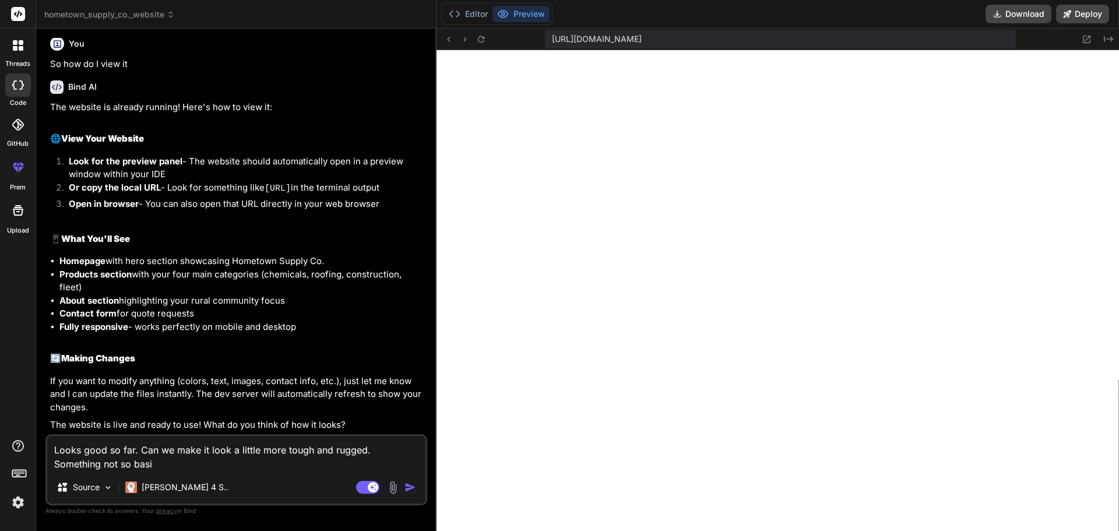
type textarea "Looks good so far. Can we make it look a little more tough and rugged. Somethin…"
type textarea "x"
type textarea "Looks good so far. Can we make it look a little more tough and rugged. Somethin…"
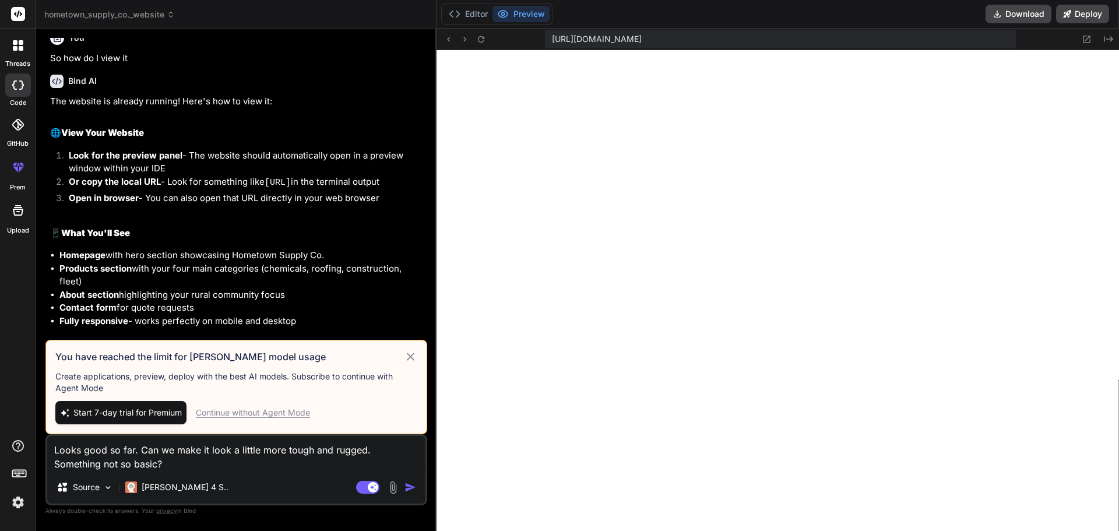
click at [164, 415] on span "Start 7-day trial for Premium" at bounding box center [127, 413] width 108 height 12
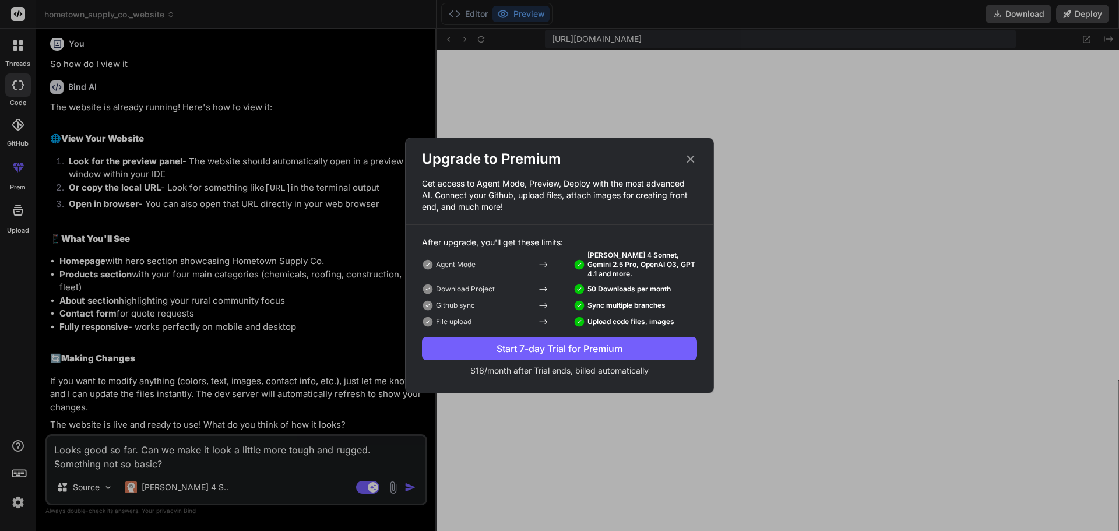
click at [582, 344] on div "Start 7-day Trial for Premium" at bounding box center [559, 348] width 275 height 14
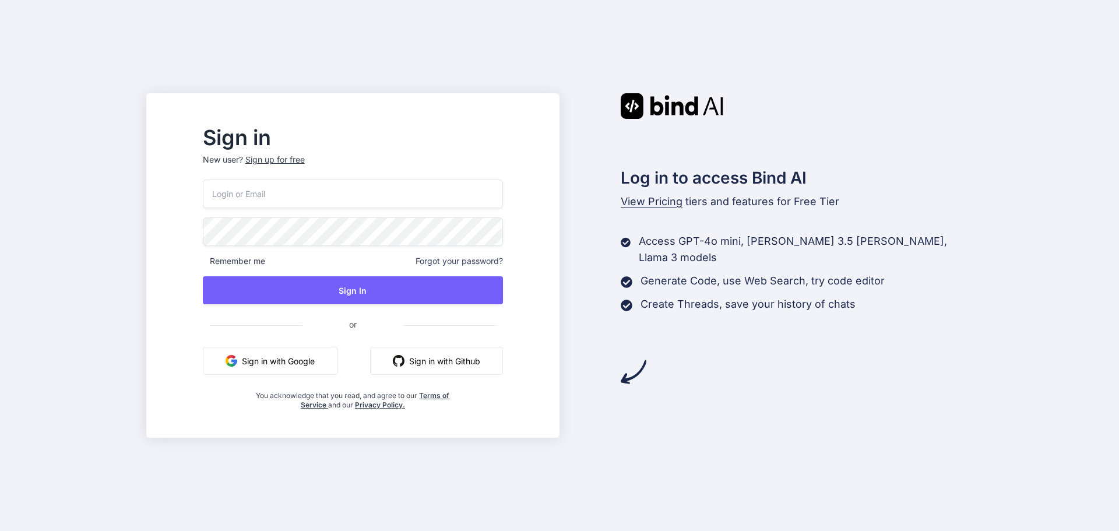
click at [305, 359] on button "Sign in with Google" at bounding box center [270, 361] width 135 height 28
click at [299, 363] on button "Sign in with Google" at bounding box center [270, 361] width 135 height 28
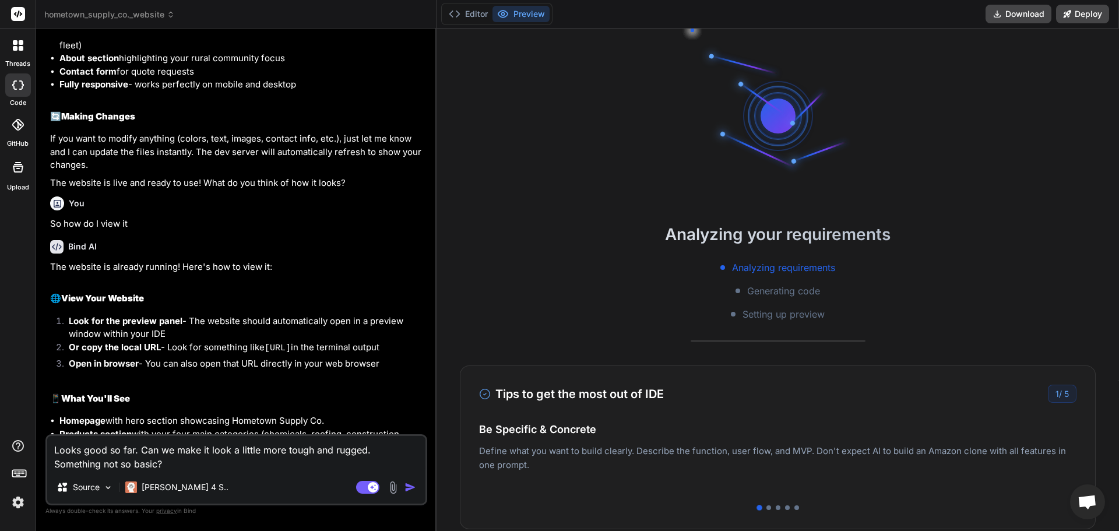
scroll to position [1563, 0]
type textarea "x"
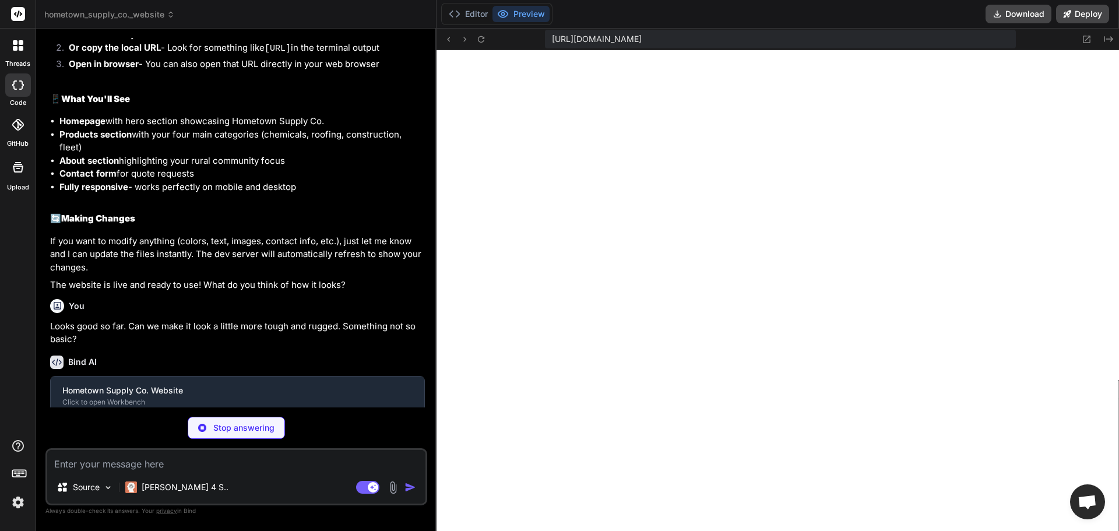
scroll to position [1926, 0]
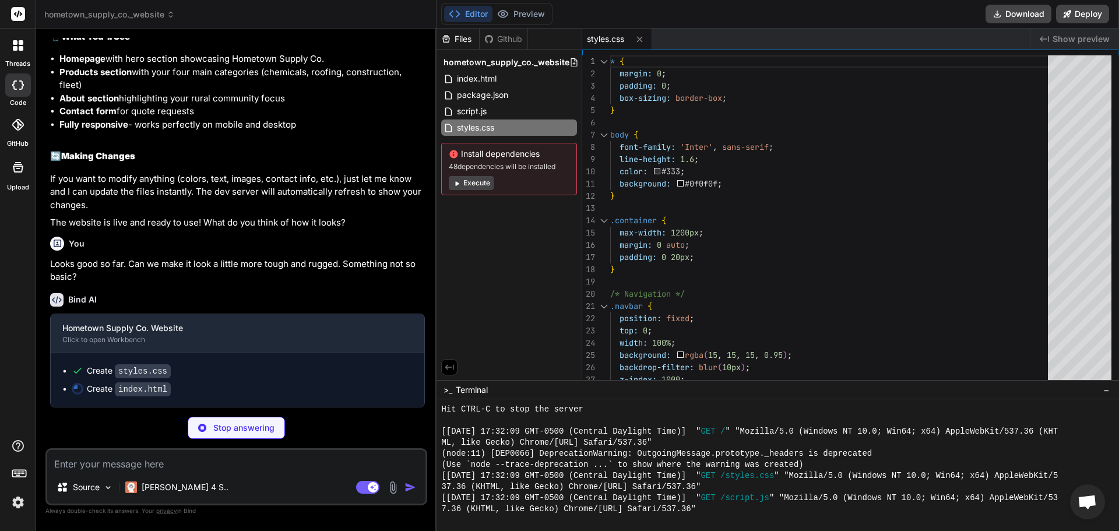
type textarea "x"
type textarea "<div class="footer-bottom"> <p>&copy; 2024 Hometown Supply Co. Built Tough. Del…"
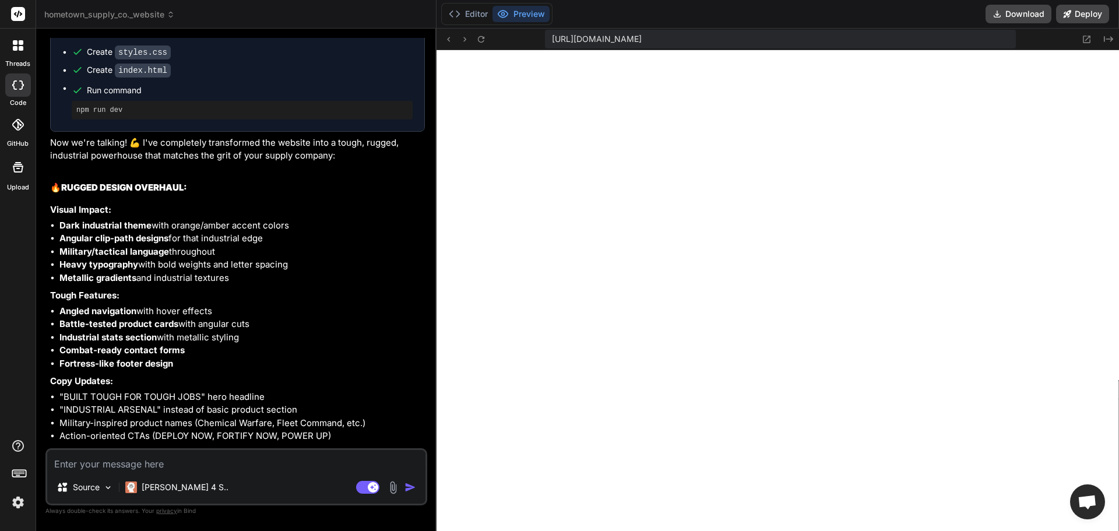
scroll to position [2304, 0]
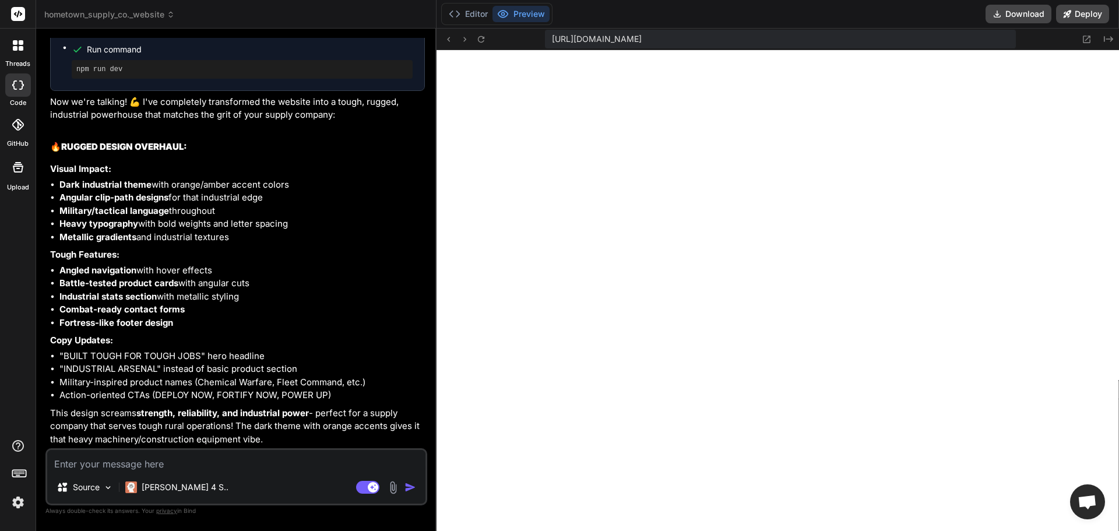
click at [16, 501] on img at bounding box center [18, 502] width 20 height 20
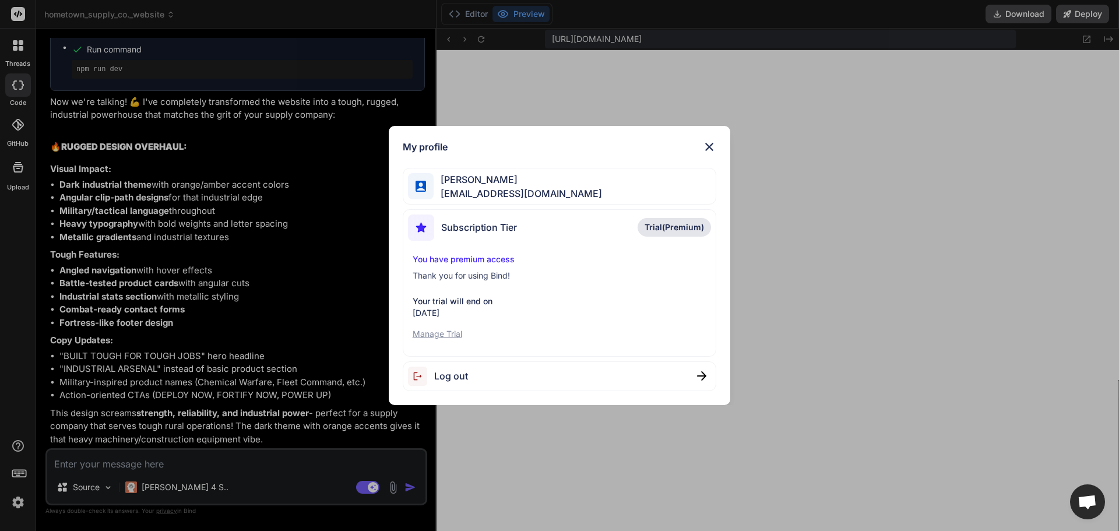
click at [440, 333] on p "Manage Trial" at bounding box center [560, 334] width 294 height 12
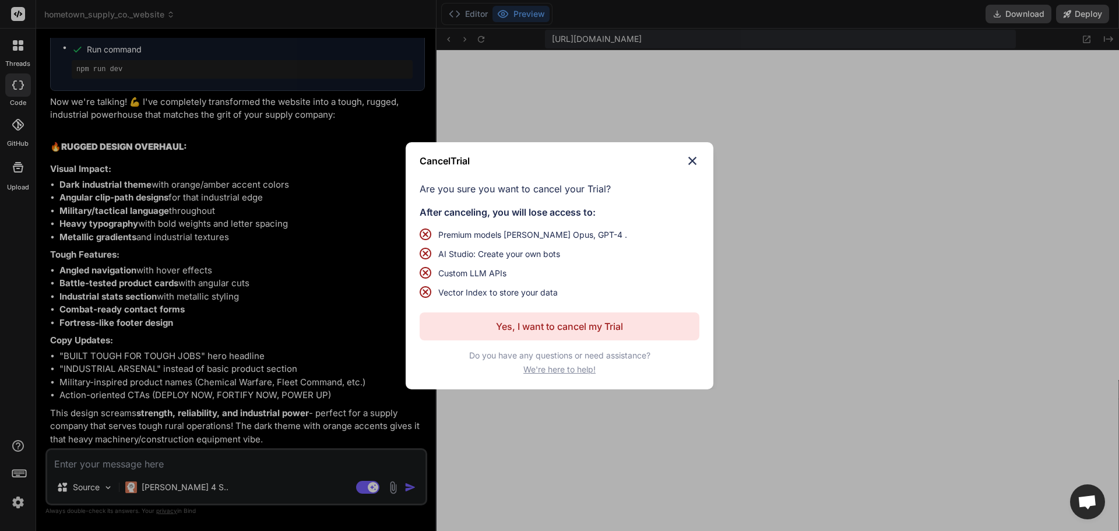
click at [551, 326] on p "Yes, I want to cancel my Trial" at bounding box center [559, 326] width 127 height 14
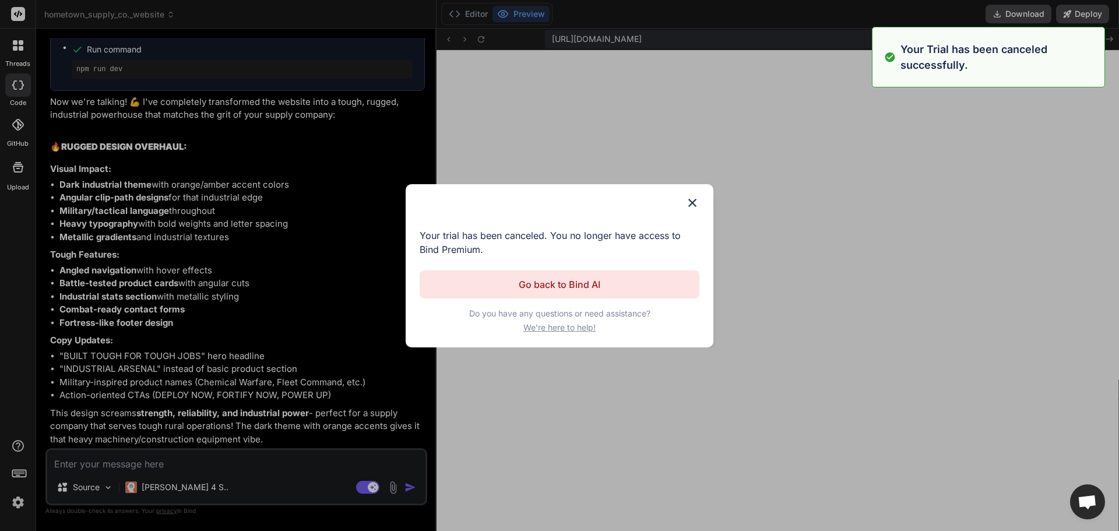
scroll to position [0, 0]
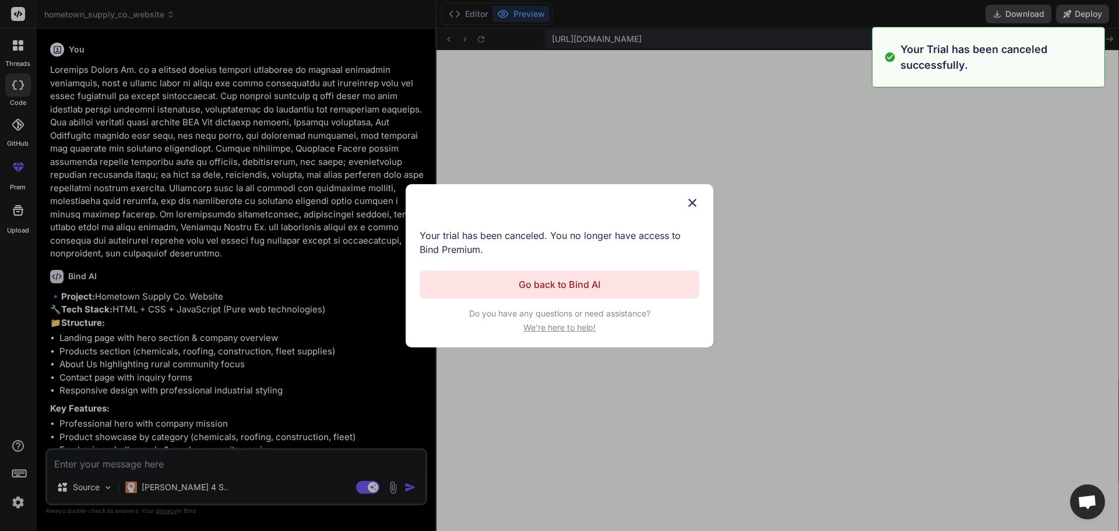
type textarea "x"
